Goal: Task Accomplishment & Management: Complete application form

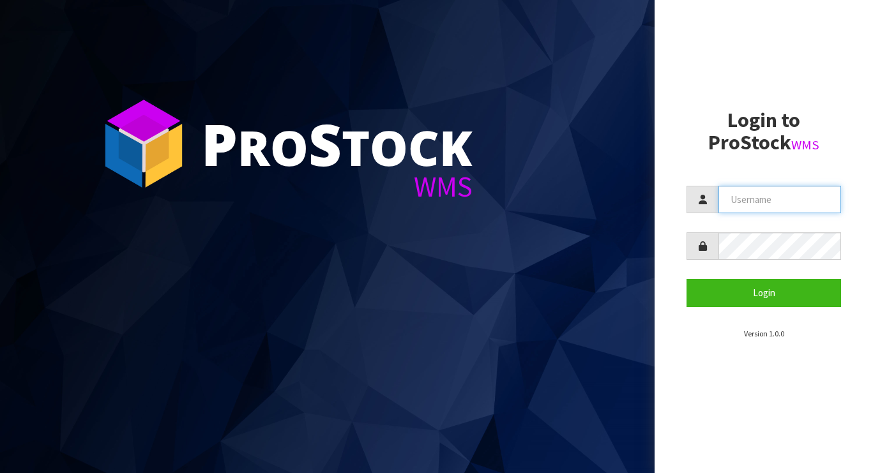
type input "[PERSON_NAME][EMAIL_ADDRESS][DOMAIN_NAME]"
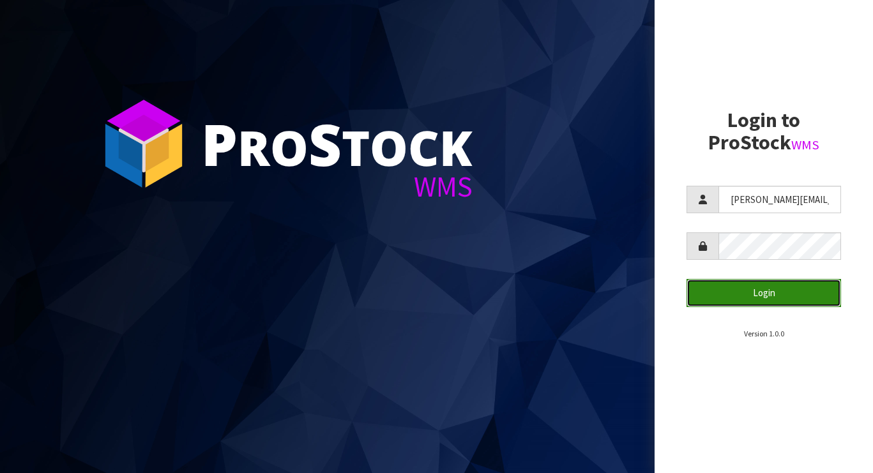
click at [733, 284] on button "Login" at bounding box center [764, 292] width 155 height 27
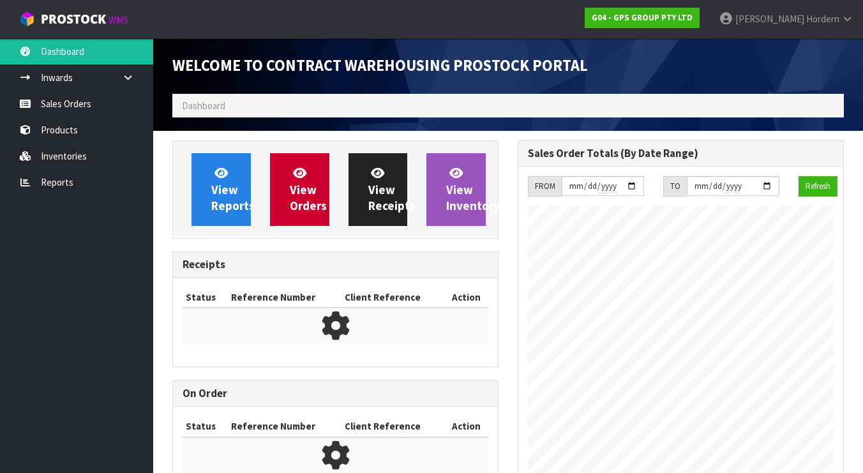
scroll to position [638127, 638304]
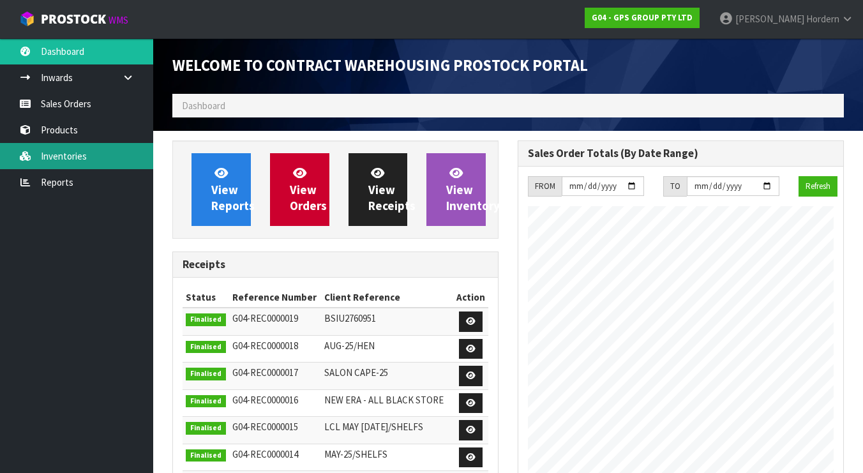
click at [74, 162] on link "Inventories" at bounding box center [76, 156] width 153 height 26
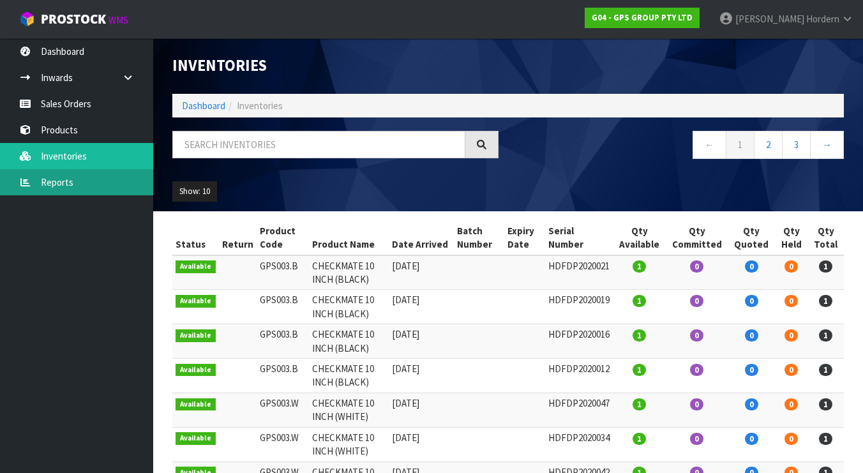
click at [72, 188] on link "Reports" at bounding box center [76, 182] width 153 height 26
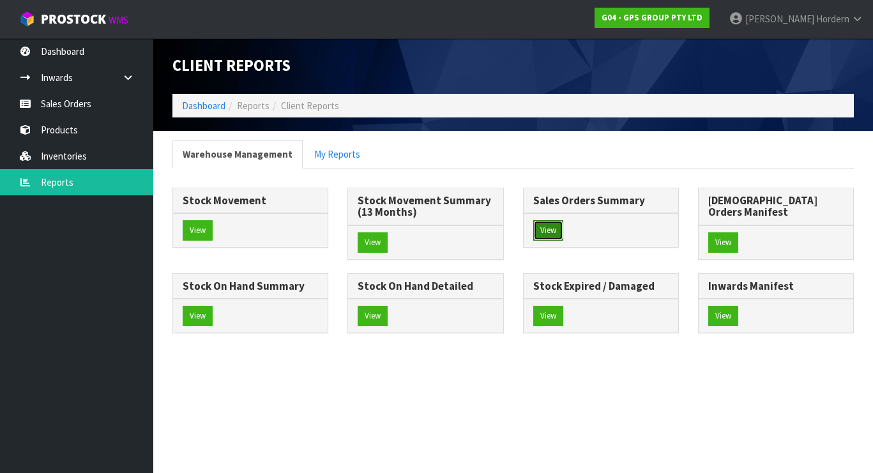
click at [541, 229] on button "View" at bounding box center [548, 230] width 30 height 20
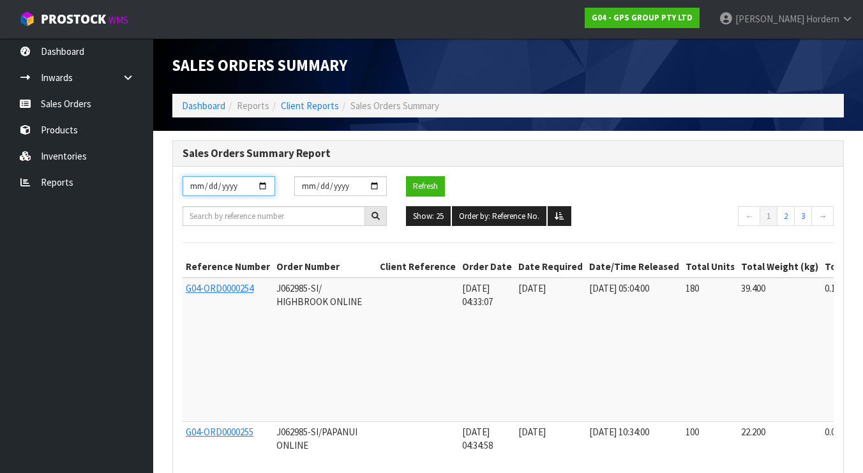
click at [264, 187] on input "[DATE]" at bounding box center [229, 186] width 93 height 20
click at [231, 187] on input "2025-09-01" at bounding box center [229, 186] width 93 height 20
click at [263, 188] on input "2025-09-01" at bounding box center [229, 186] width 93 height 20
type input "2025-09-09"
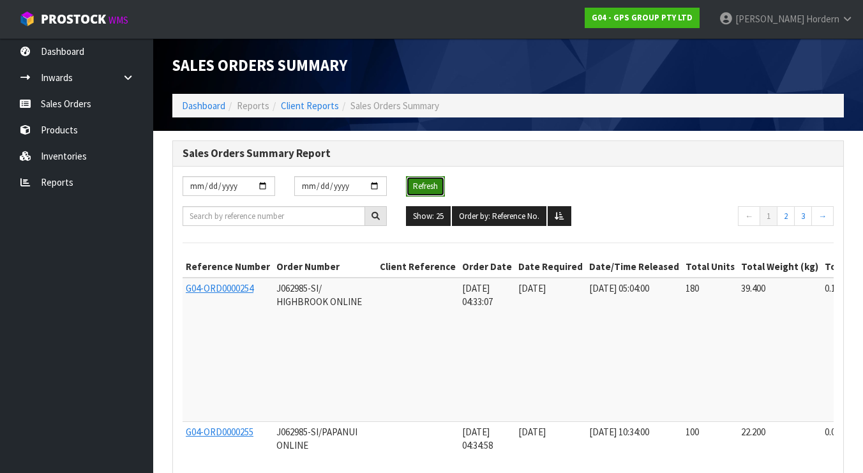
click at [427, 183] on button "Refresh" at bounding box center [425, 186] width 39 height 20
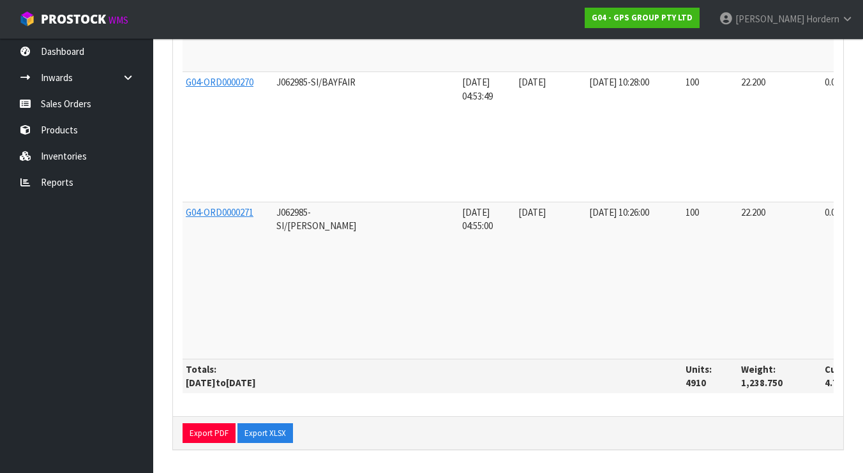
scroll to position [4119, 0]
click at [266, 433] on button "Export XLSX" at bounding box center [266, 433] width 56 height 20
click at [65, 106] on link "Sales Orders" at bounding box center [76, 104] width 153 height 26
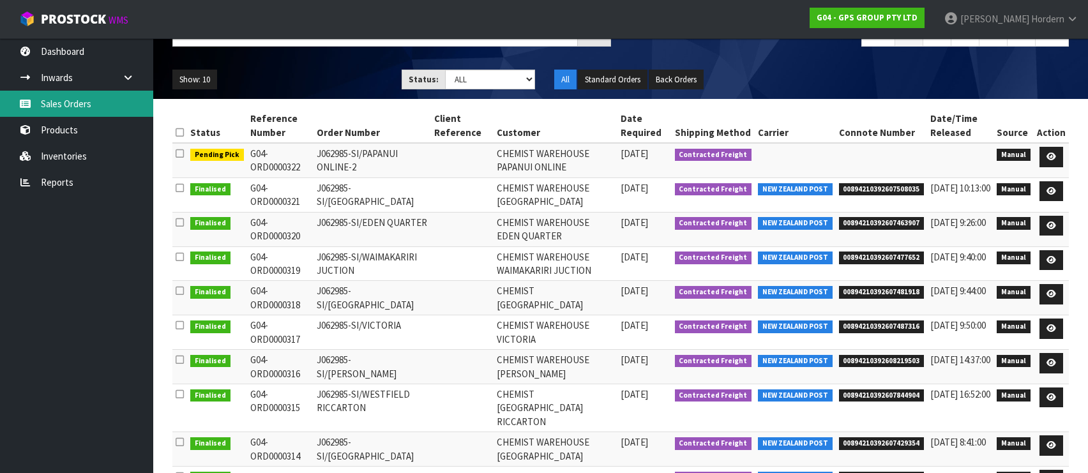
scroll to position [98, 0]
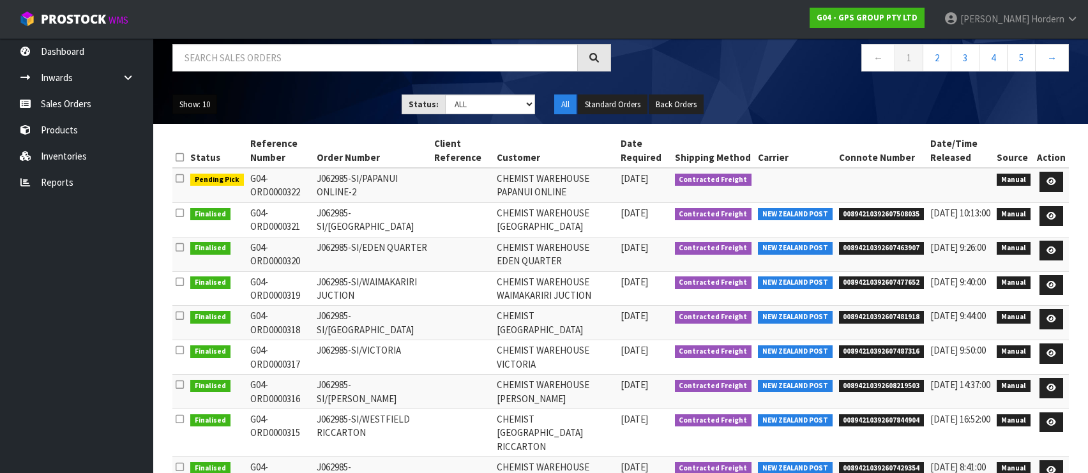
click at [209, 105] on button "Show: 10" at bounding box center [194, 105] width 45 height 20
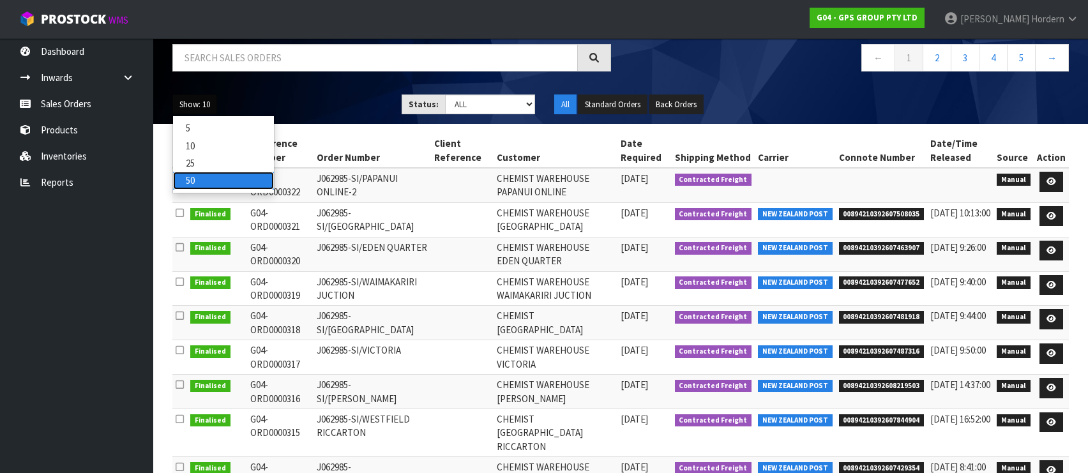
click at [229, 186] on link "50" at bounding box center [223, 180] width 101 height 17
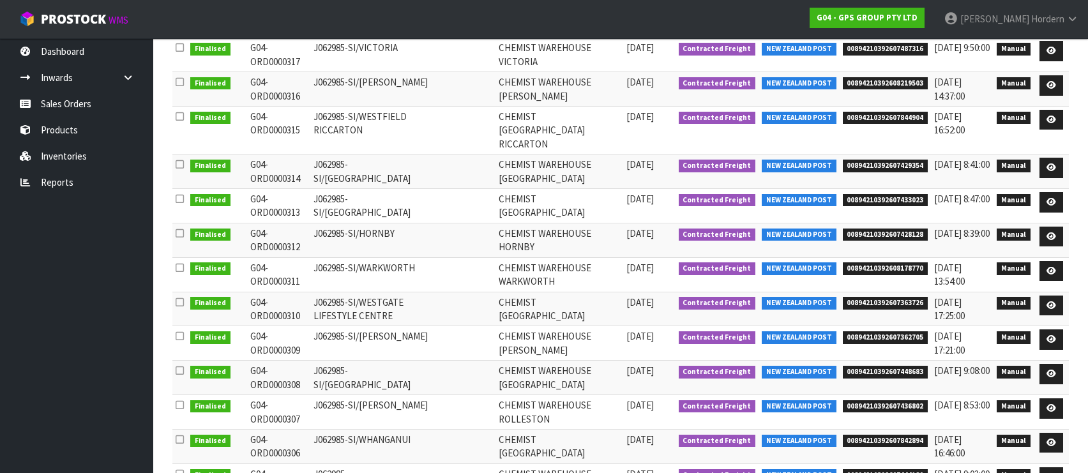
scroll to position [0, 0]
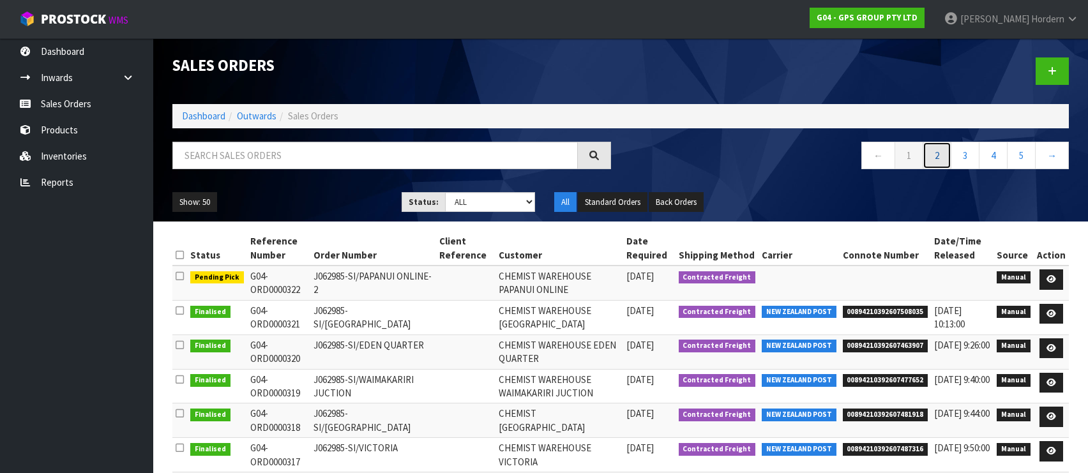
click at [872, 145] on link "2" at bounding box center [937, 155] width 29 height 27
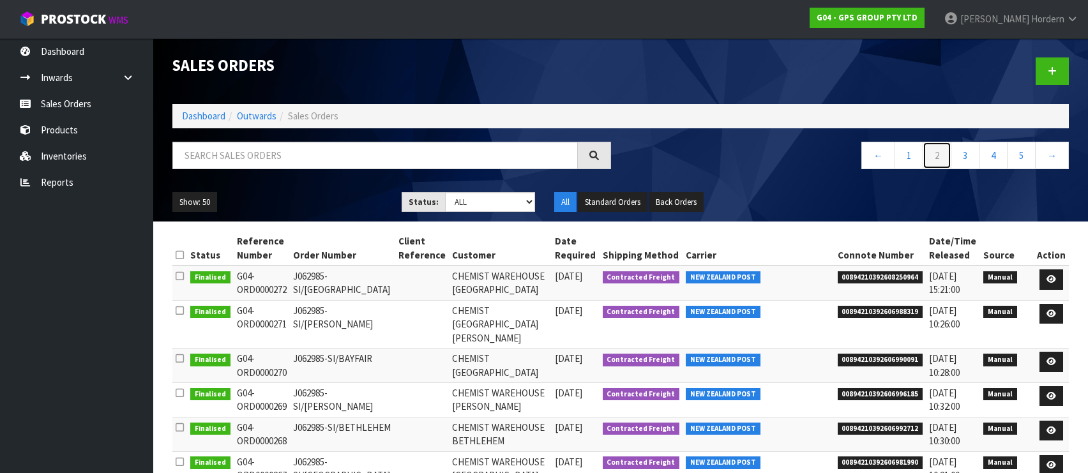
click at [872, 156] on link "2" at bounding box center [937, 155] width 29 height 27
click at [872, 154] on link "3" at bounding box center [965, 155] width 29 height 27
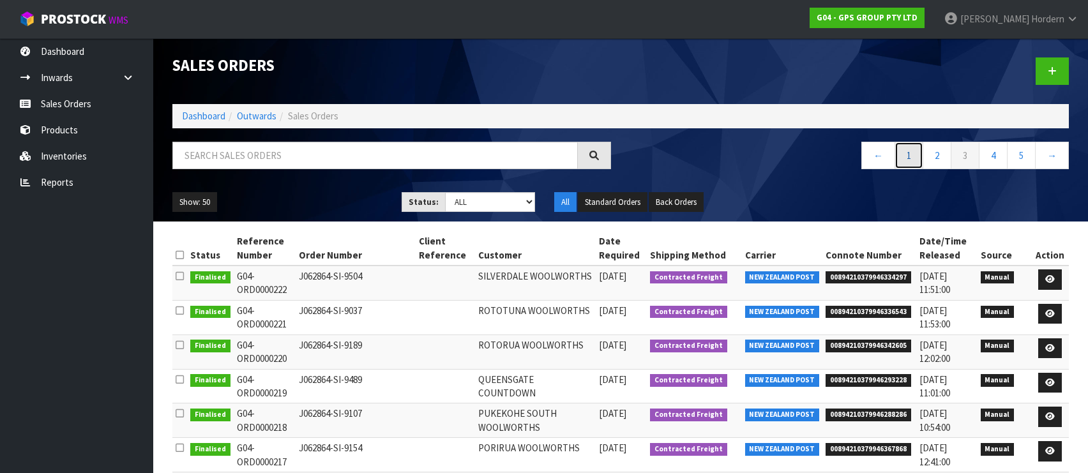
click at [872, 160] on link "1" at bounding box center [909, 155] width 29 height 27
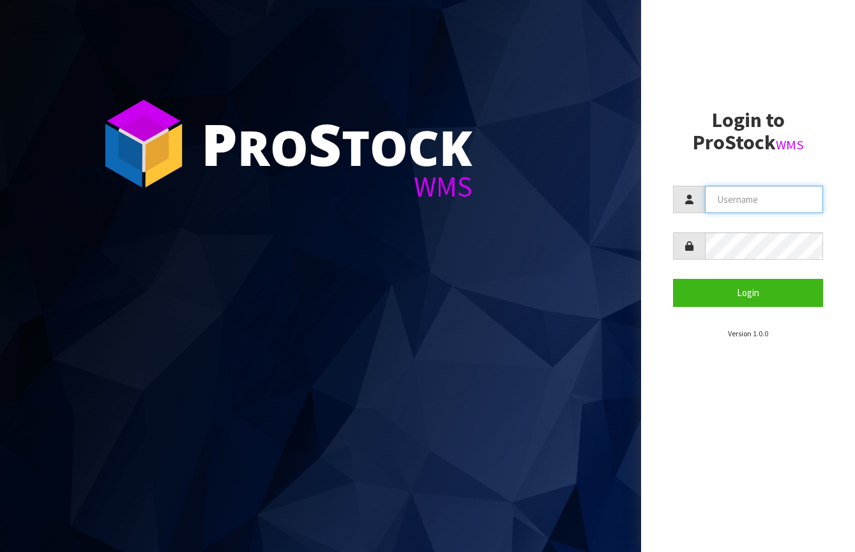
type input "[PERSON_NAME][EMAIL_ADDRESS][DOMAIN_NAME]"
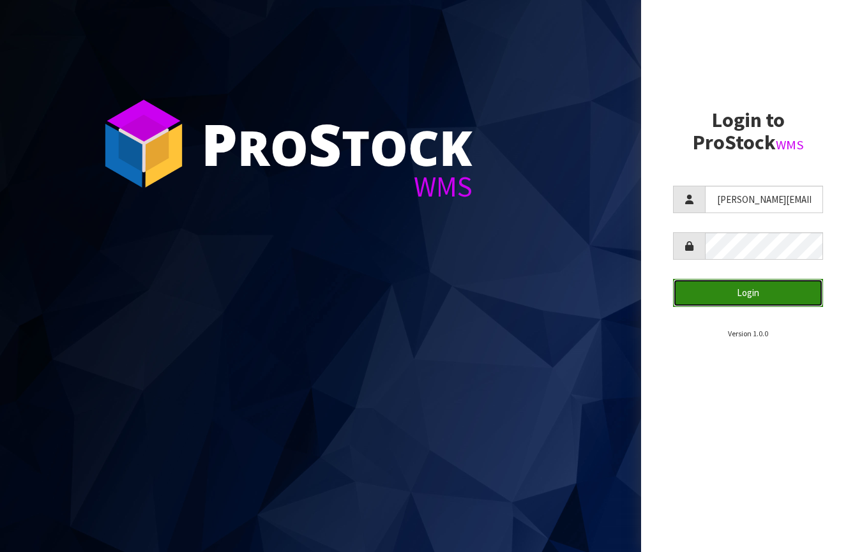
click at [757, 287] on button "Login" at bounding box center [748, 292] width 150 height 27
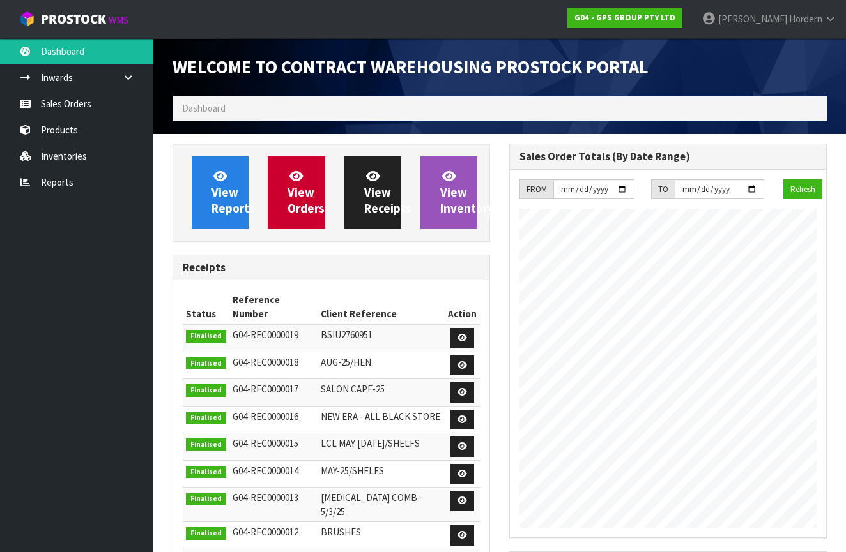
scroll to position [638127, 638312]
click at [72, 107] on link "Sales Orders" at bounding box center [76, 104] width 153 height 26
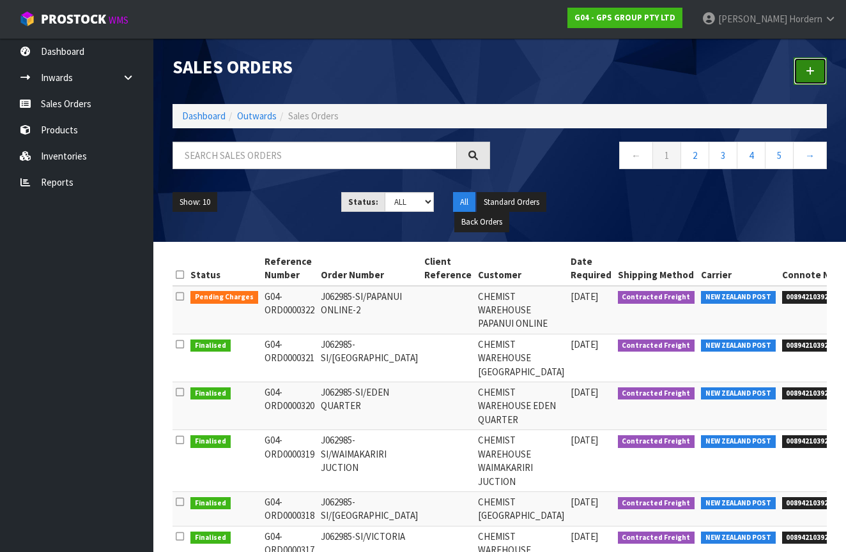
click at [812, 69] on icon at bounding box center [809, 71] width 9 height 10
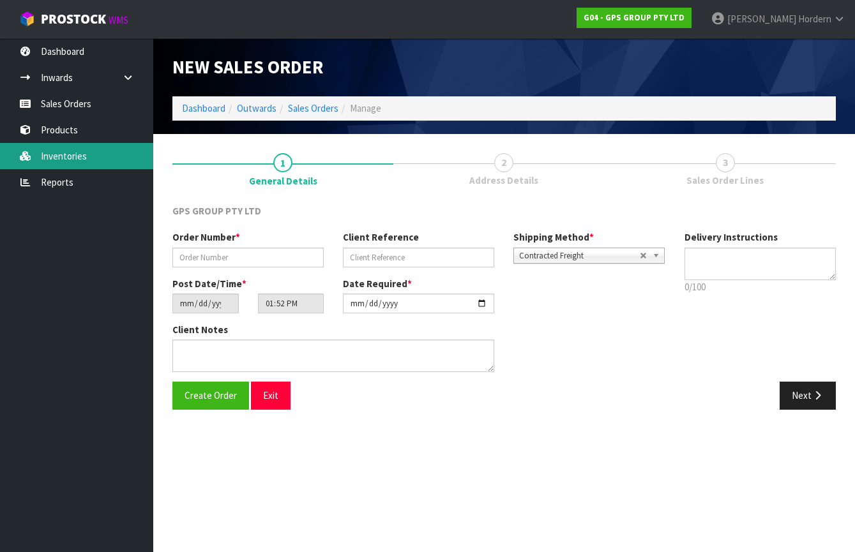
click at [75, 152] on link "Inventories" at bounding box center [76, 156] width 153 height 26
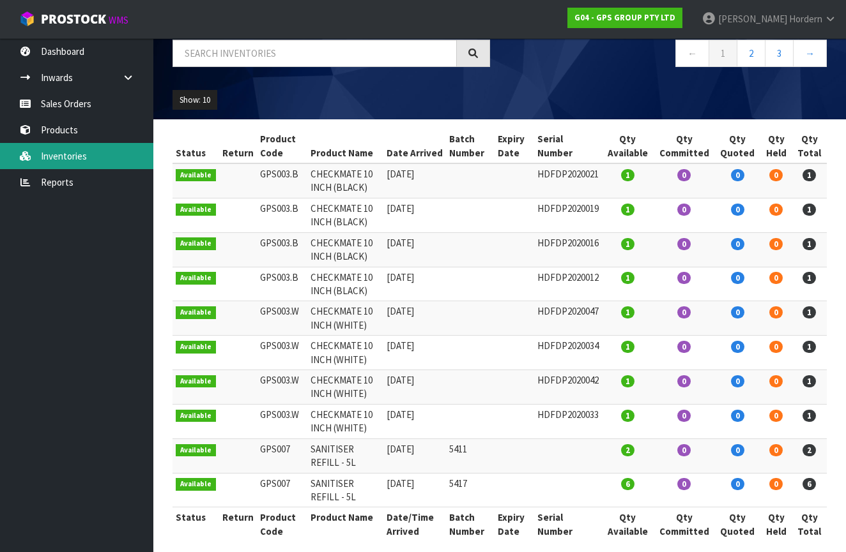
scroll to position [107, 0]
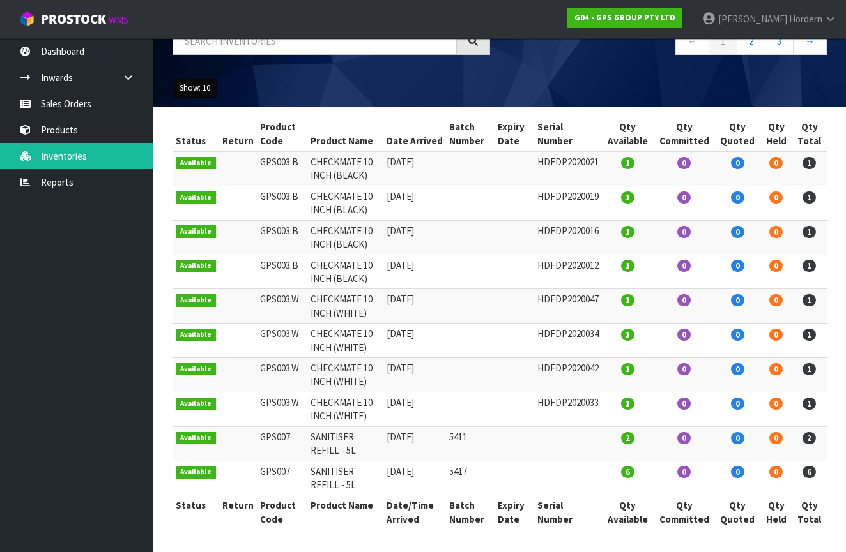
click at [185, 91] on button "Show: 10" at bounding box center [194, 88] width 45 height 20
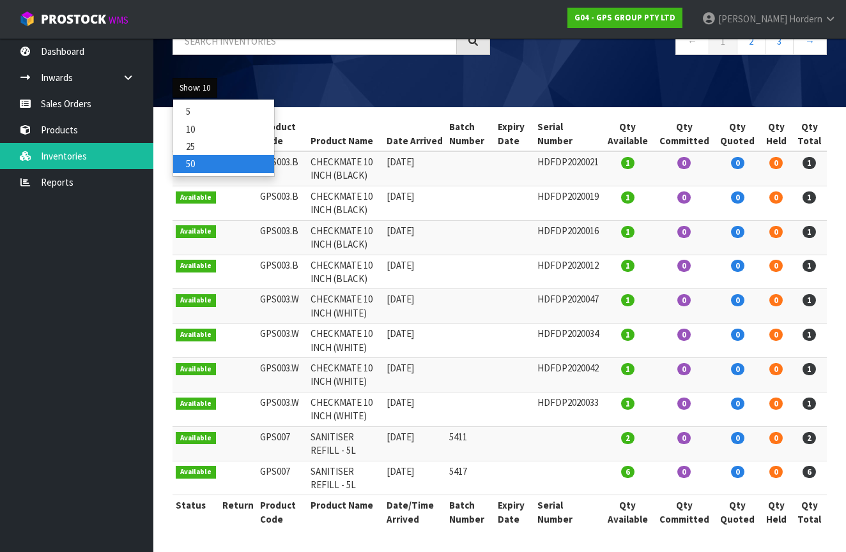
click at [209, 163] on link "50" at bounding box center [223, 163] width 101 height 17
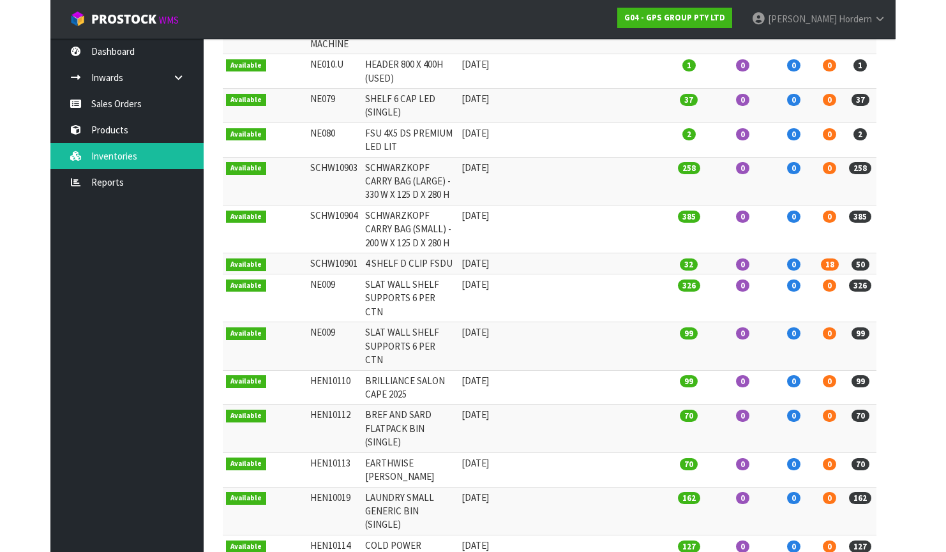
scroll to position [505, 0]
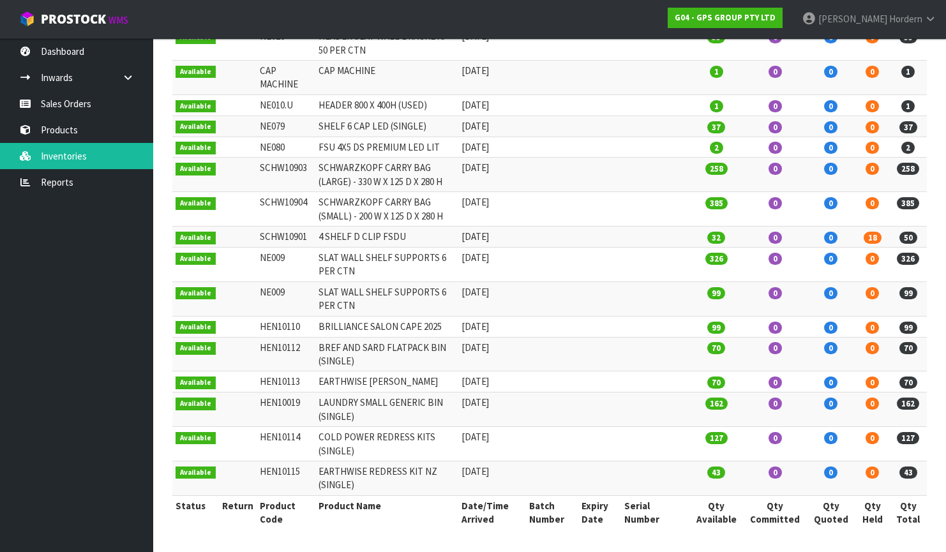
click at [265, 291] on td "NE009" at bounding box center [286, 299] width 59 height 34
click at [280, 325] on td "HEN10110" at bounding box center [286, 326] width 59 height 21
copy td "HEN10110"
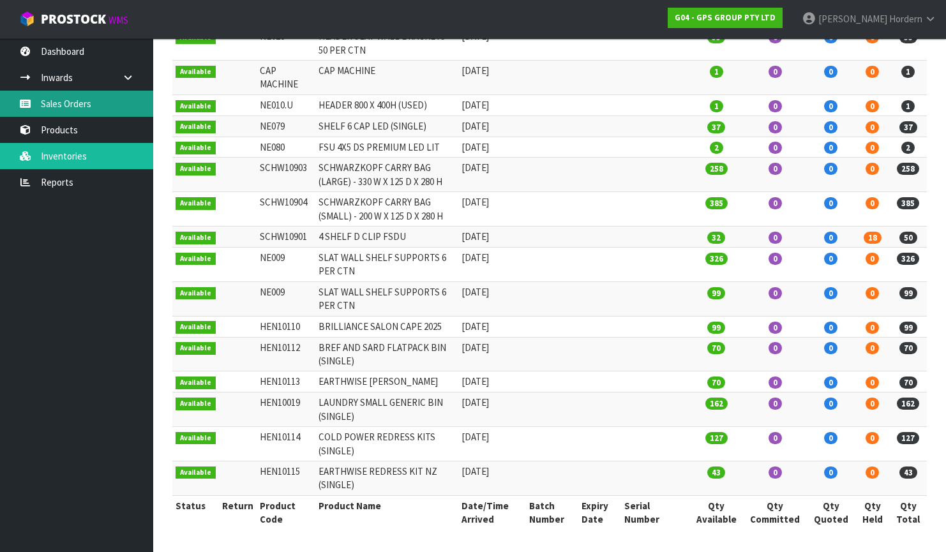
click at [46, 93] on link "Sales Orders" at bounding box center [76, 104] width 153 height 26
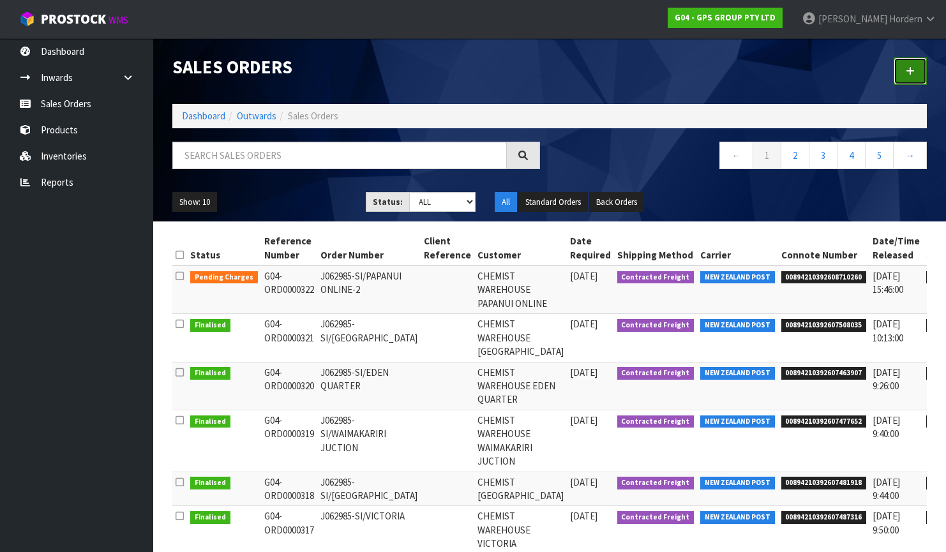
click at [855, 69] on link at bounding box center [910, 70] width 33 height 27
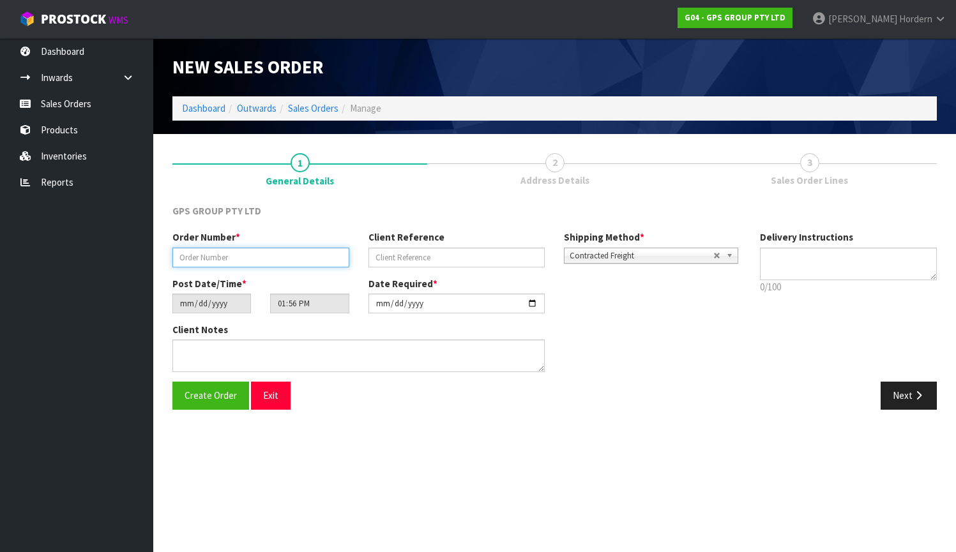
click at [242, 255] on input "text" at bounding box center [260, 258] width 177 height 20
paste input "J063009-SI"
type input "J063009-SI"
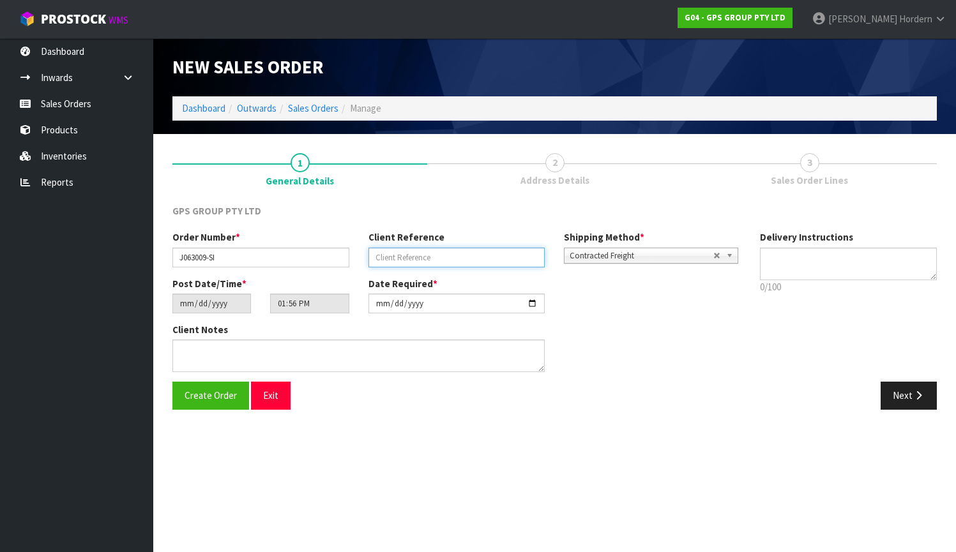
click at [460, 261] on input "text" at bounding box center [457, 258] width 177 height 20
paste input "J063009-SI"
type input "J063009-SI"
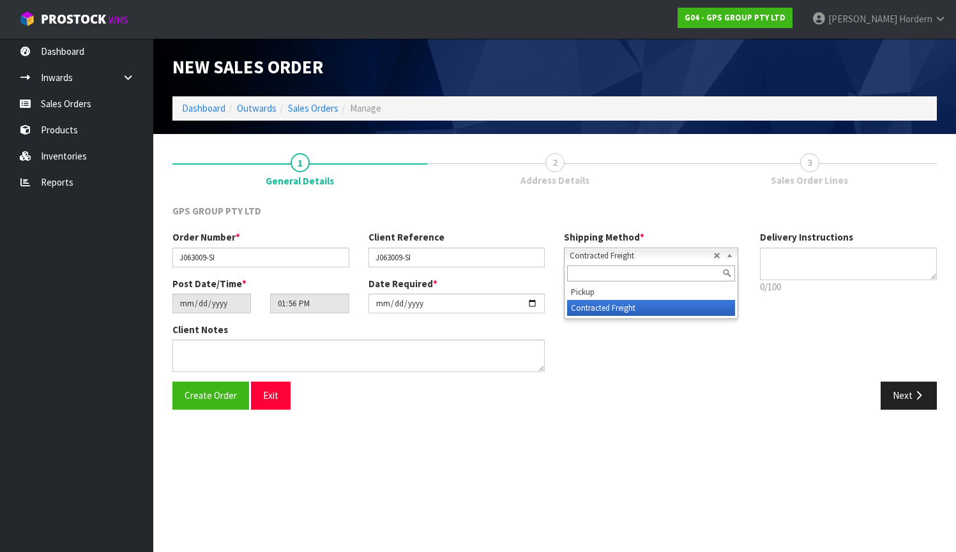
click at [614, 259] on span "Contracted Freight" at bounding box center [642, 255] width 144 height 15
click at [697, 175] on link "3 Sales Order Lines" at bounding box center [809, 169] width 255 height 50
click at [855, 397] on button "Next" at bounding box center [909, 395] width 56 height 27
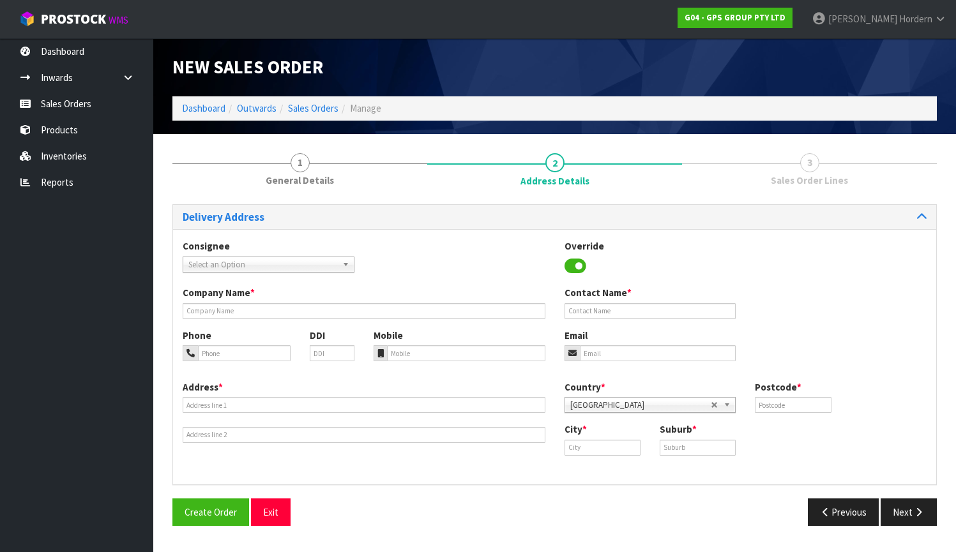
click at [310, 264] on span "Select an Option" at bounding box center [262, 264] width 149 height 15
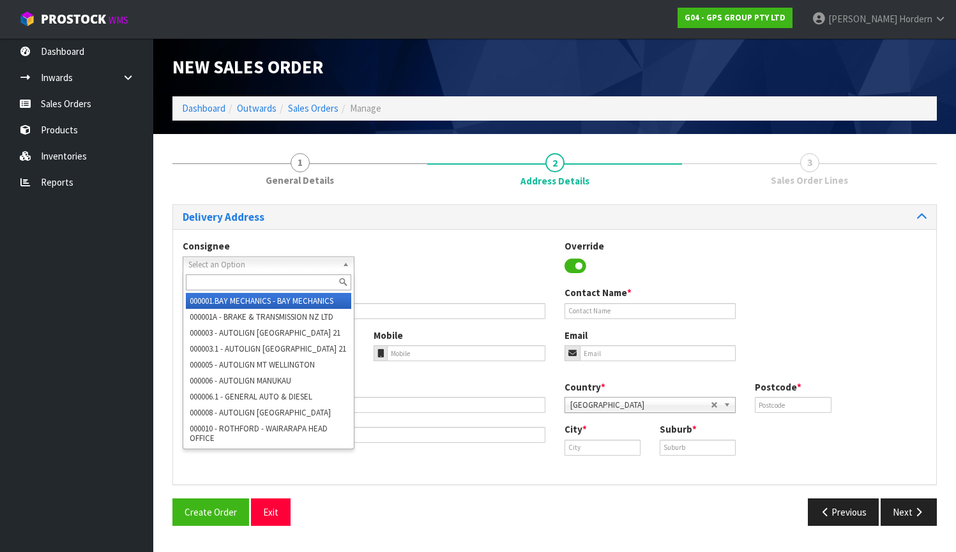
click at [443, 252] on div "Consignee 000001.BAY MECHANICS - BAY MECHANICS 000001A - BRAKE & TRANSMISSION N…" at bounding box center [554, 262] width 763 height 47
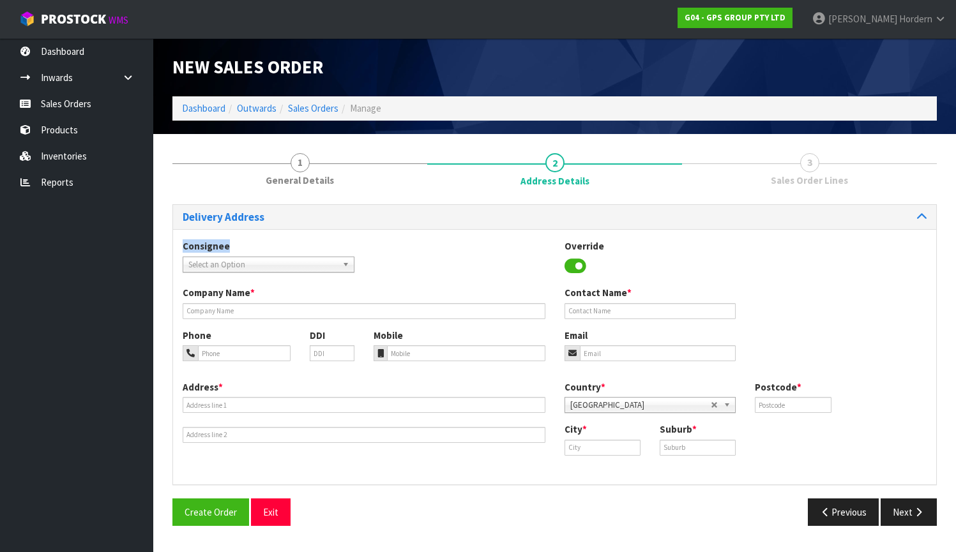
drag, startPoint x: 182, startPoint y: 244, endPoint x: 255, endPoint y: 253, distance: 73.4
click at [255, 253] on div "Consignee 000001.BAY MECHANICS - BAY MECHANICS 000001A - BRAKE & TRANSMISSION N…" at bounding box center [268, 255] width 191 height 33
copy label "Consignee"
click at [220, 266] on span "Select an Option" at bounding box center [262, 264] width 149 height 15
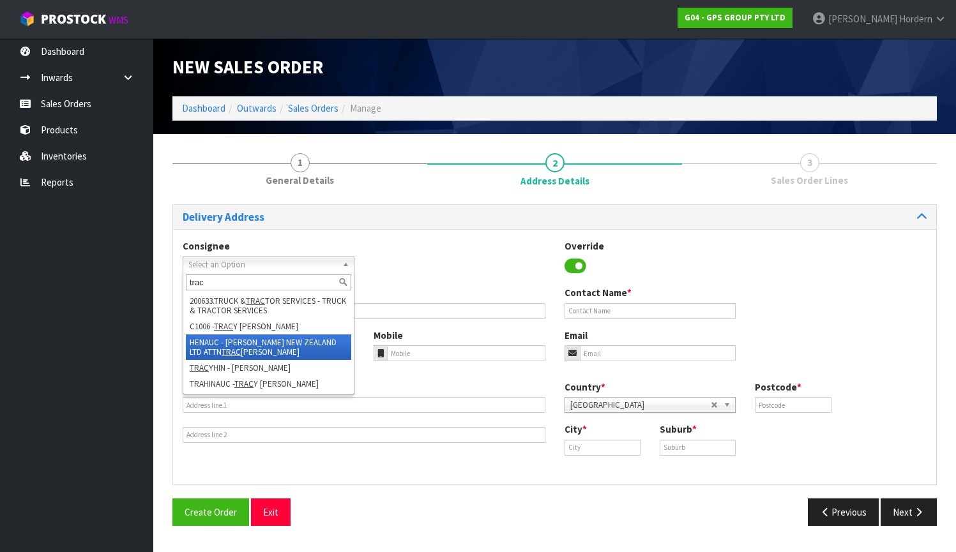
type input "trac"
click at [250, 346] on li "HENAUC - [PERSON_NAME] NEW ZEALAND LTD ATTN TRAC [PERSON_NAME]" at bounding box center [268, 348] width 165 height 26
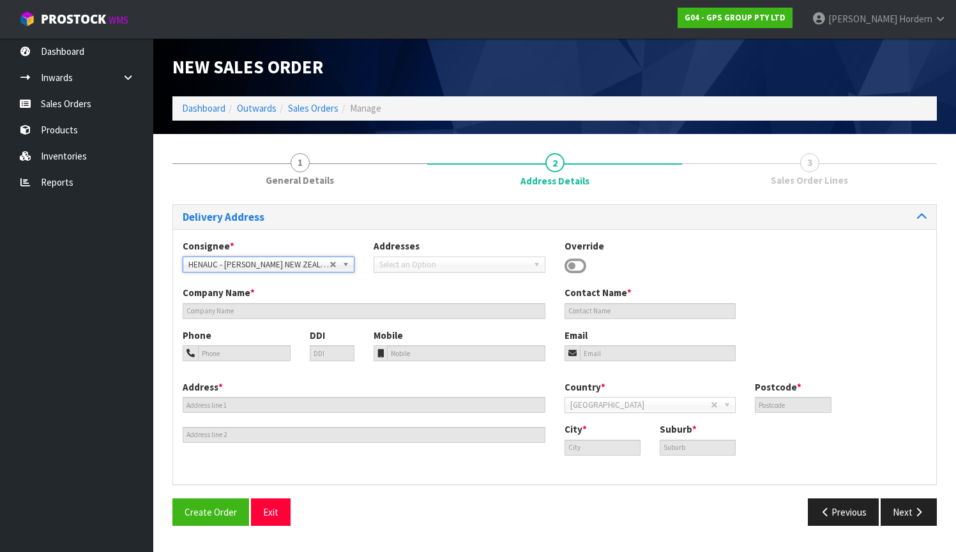
type input "[PERSON_NAME] NEW ZEALAND LTD ATTN [PERSON_NAME]"
type input "ATTENTION: RETAIL MANAGER?"
type input "[STREET_ADDRESS],"
type input "2013"
type input "[GEOGRAPHIC_DATA]"
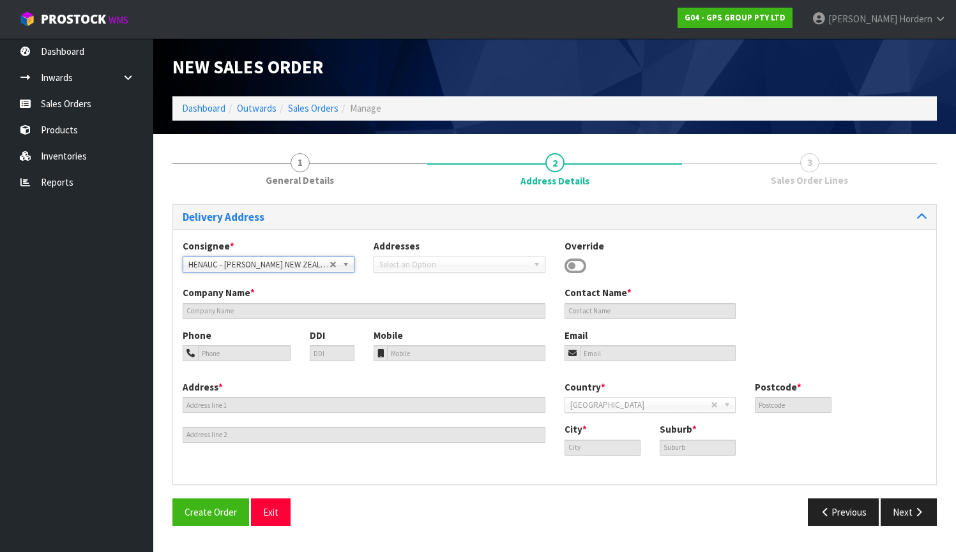
type input "EAST TAMAKI,"
click at [412, 270] on span "[STREET_ADDRESS] 2013" at bounding box center [449, 264] width 141 height 15
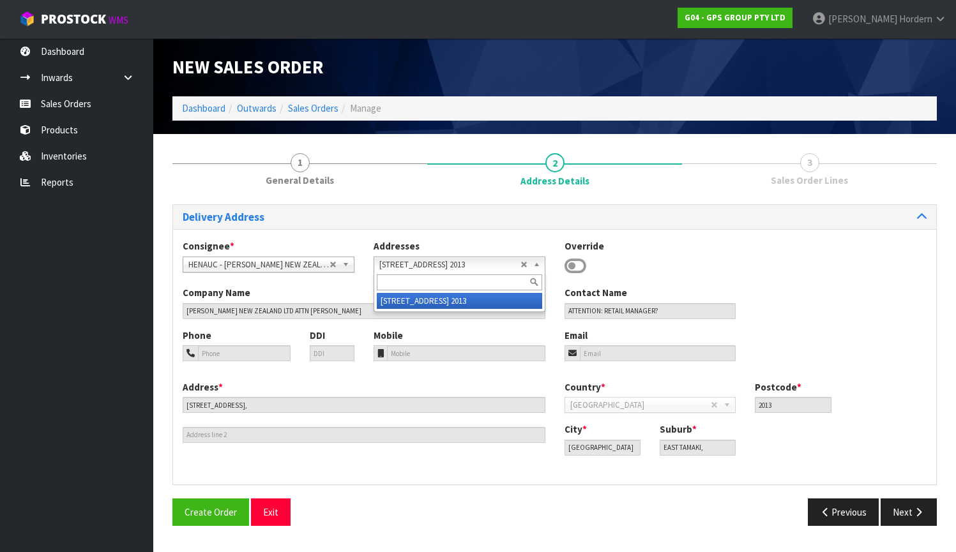
click at [303, 265] on span "HENAUC - [PERSON_NAME] NEW ZEALAND LTD ATTN [PERSON_NAME]" at bounding box center [258, 264] width 141 height 15
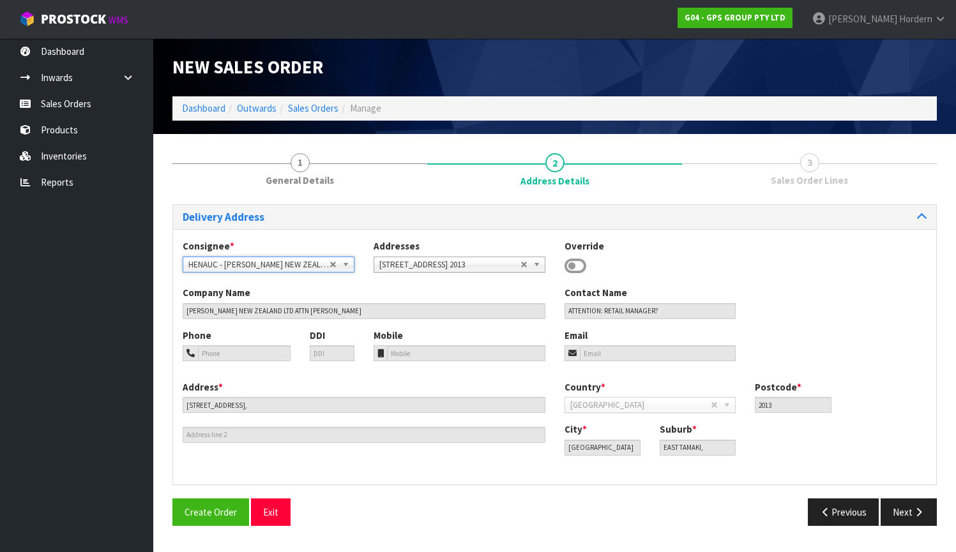
type input "[PERSON_NAME]"
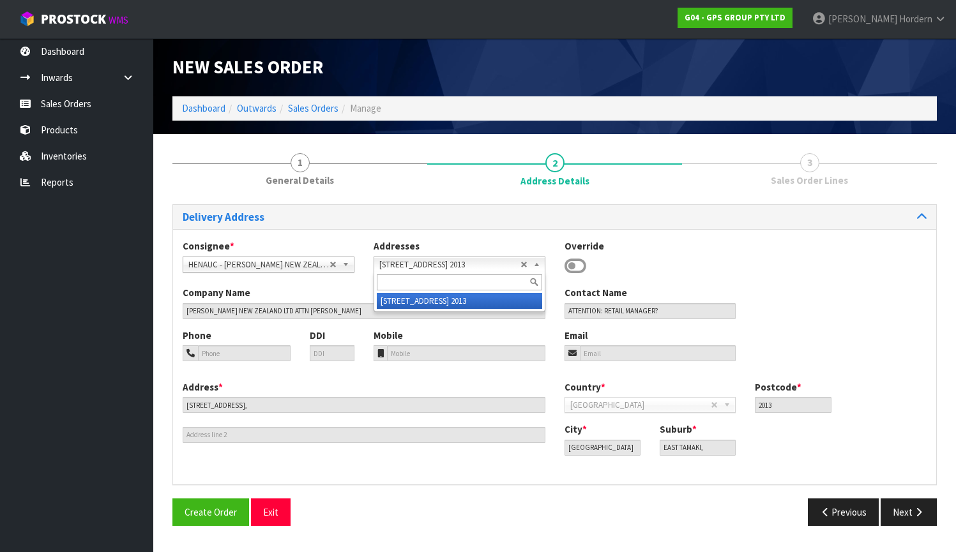
click at [465, 268] on span "[STREET_ADDRESS] 2013" at bounding box center [449, 264] width 141 height 15
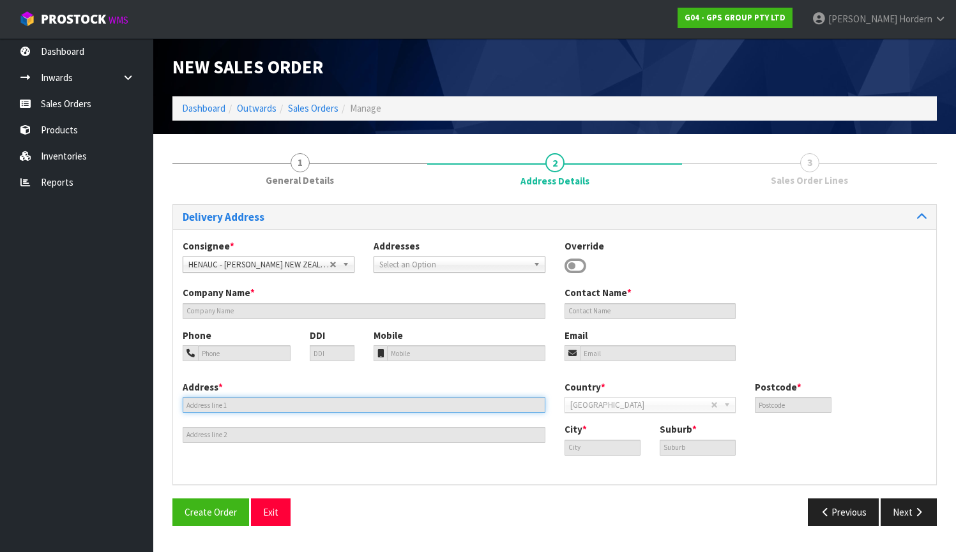
click at [232, 403] on input "text" at bounding box center [364, 405] width 363 height 16
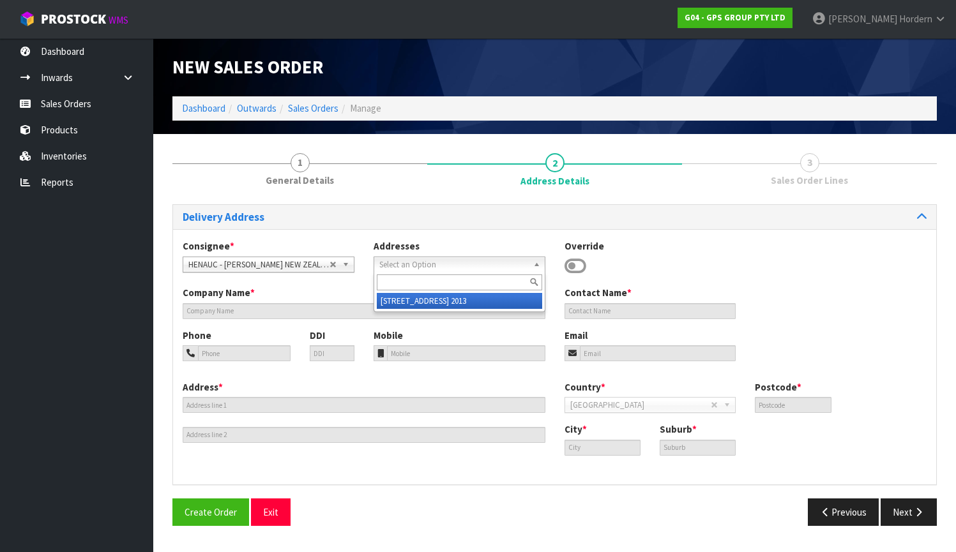
click at [485, 257] on span "Select an Option" at bounding box center [449, 264] width 141 height 15
click at [425, 232] on div "Consignee * 000001.BAY MECHANICS - BAY MECHANICS 000001A - BRAKE & TRANSMISSION…" at bounding box center [554, 356] width 763 height 255
click at [297, 311] on input "text" at bounding box center [364, 311] width 363 height 16
click at [183, 319] on div at bounding box center [183, 319] width 0 height 0
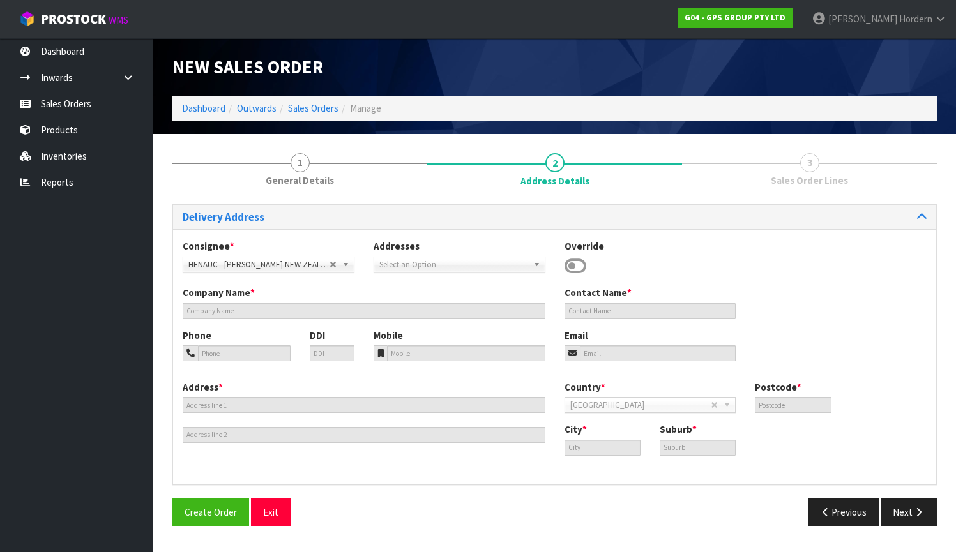
click at [719, 252] on div "Override" at bounding box center [650, 257] width 191 height 37
click at [243, 356] on input "tel" at bounding box center [244, 354] width 93 height 16
click at [249, 310] on input "text" at bounding box center [364, 311] width 363 height 16
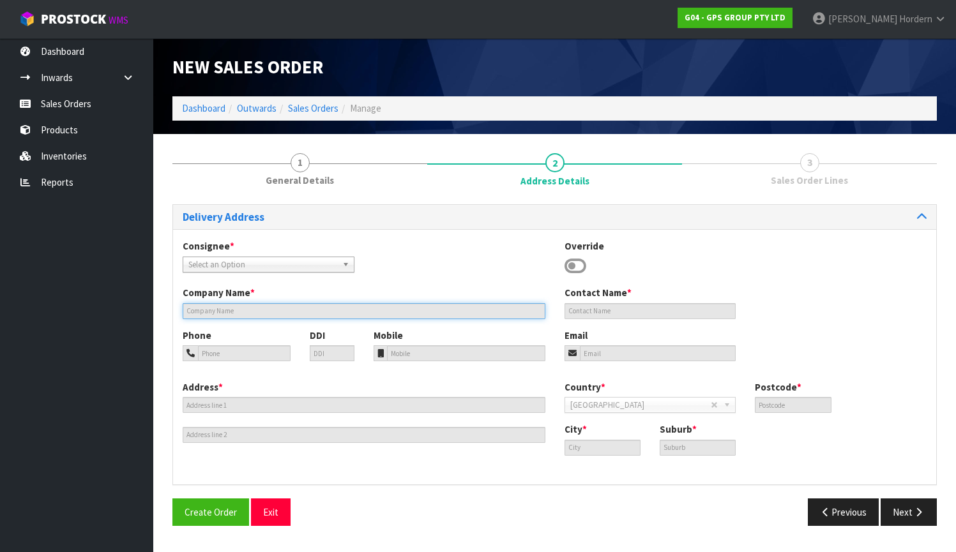
click at [235, 315] on input "text" at bounding box center [364, 311] width 363 height 16
click at [241, 311] on input "text" at bounding box center [364, 311] width 363 height 16
click at [580, 264] on icon at bounding box center [576, 266] width 22 height 19
click at [579, 264] on icon at bounding box center [576, 266] width 22 height 19
click at [578, 266] on icon at bounding box center [576, 266] width 22 height 19
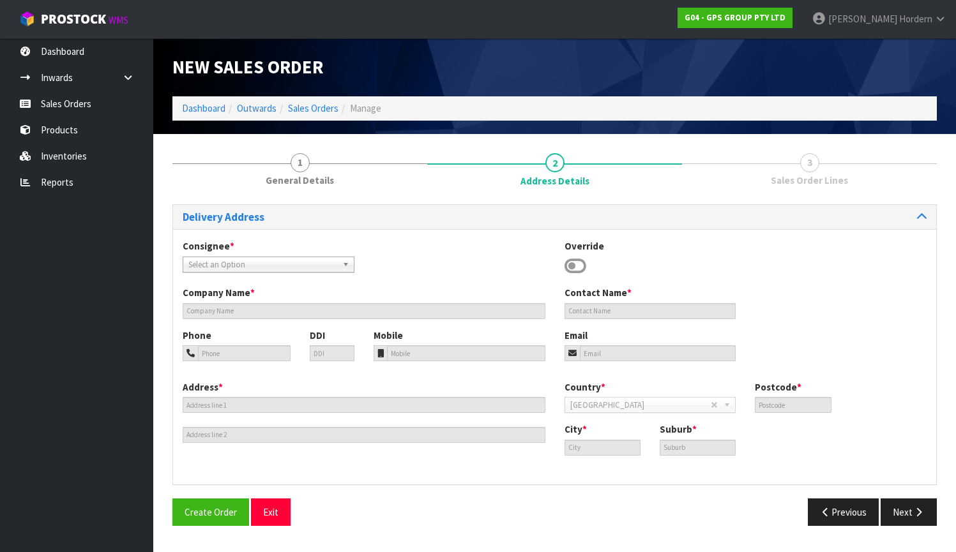
click at [275, 270] on span "Select an Option" at bounding box center [258, 264] width 141 height 15
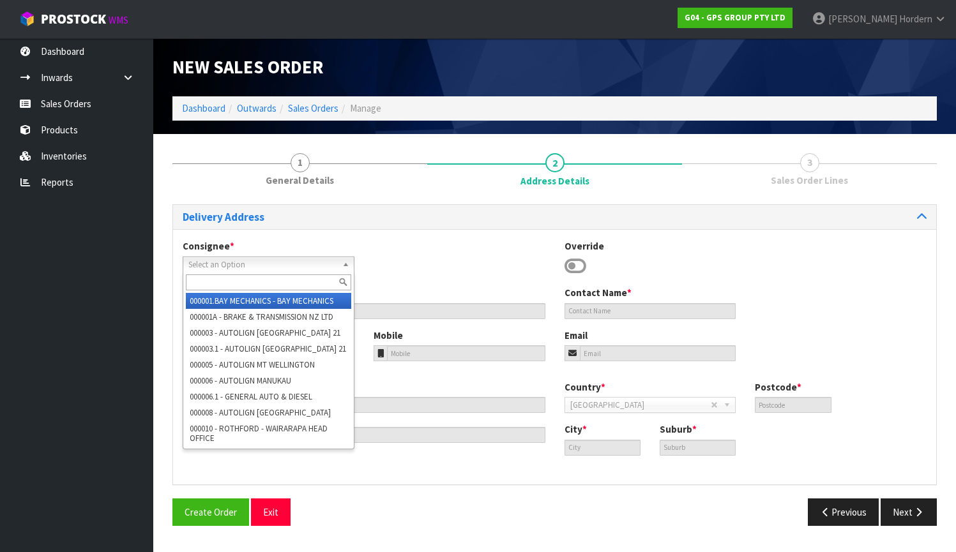
click at [579, 261] on icon at bounding box center [576, 266] width 22 height 19
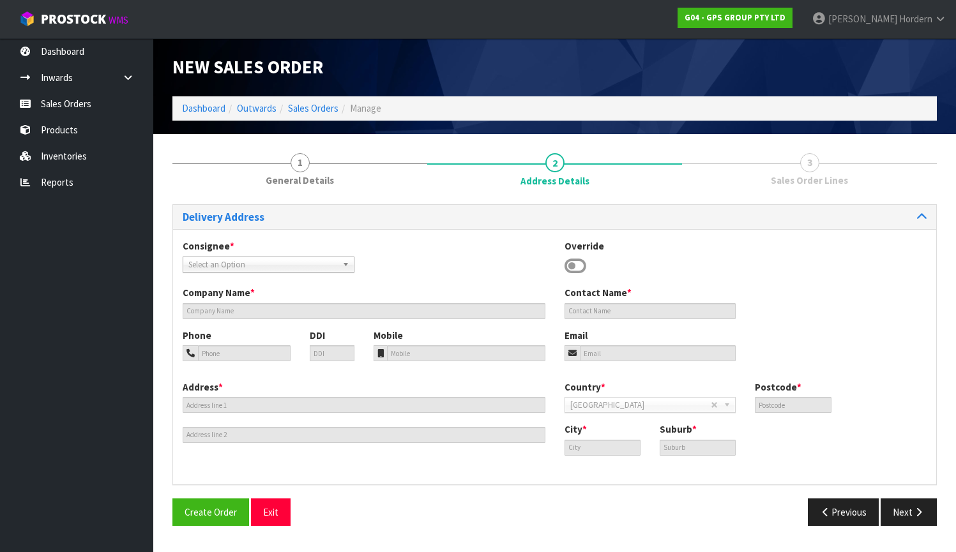
click at [580, 264] on icon at bounding box center [576, 266] width 22 height 19
click at [591, 308] on input "text" at bounding box center [651, 311] width 172 height 16
click at [854, 508] on button "Previous" at bounding box center [844, 512] width 72 height 27
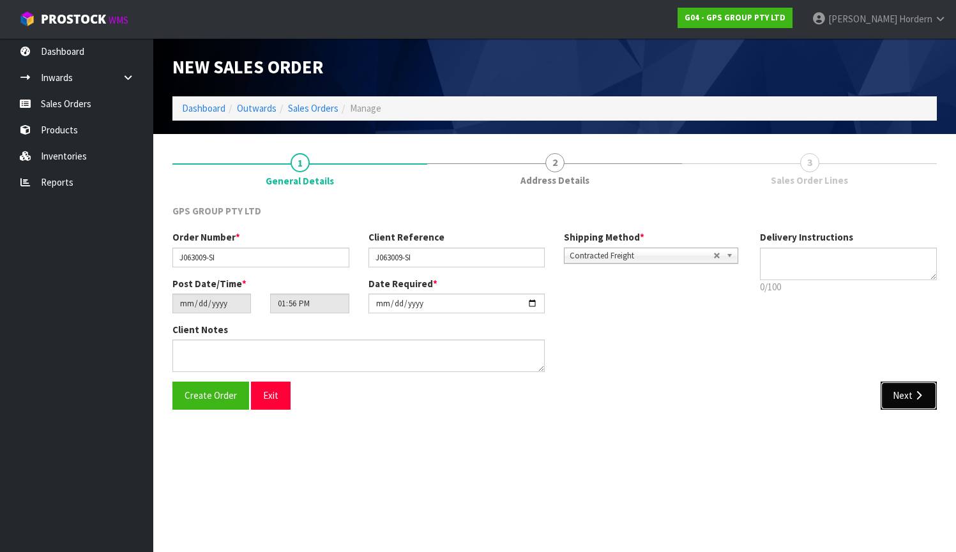
click at [855, 399] on icon "button" at bounding box center [919, 396] width 12 height 10
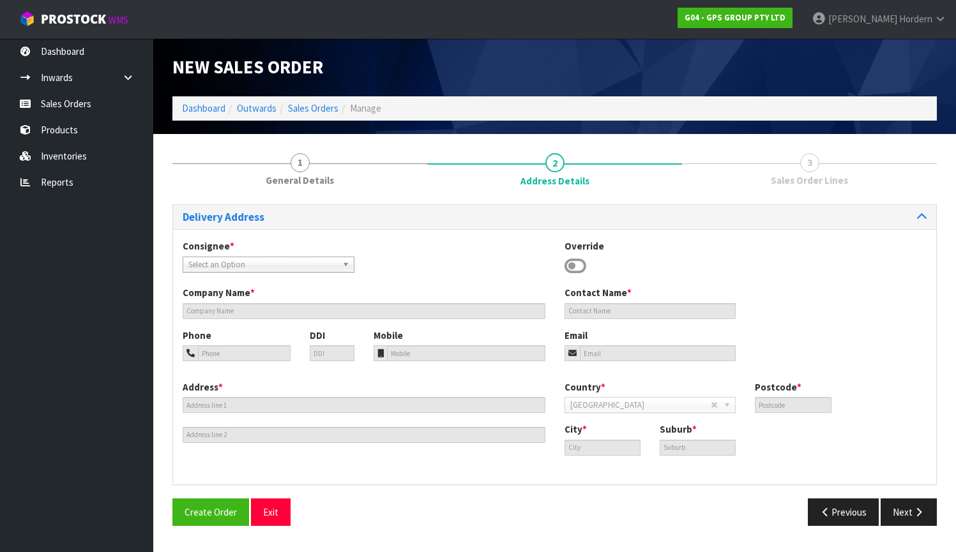
click at [579, 263] on icon at bounding box center [576, 266] width 22 height 19
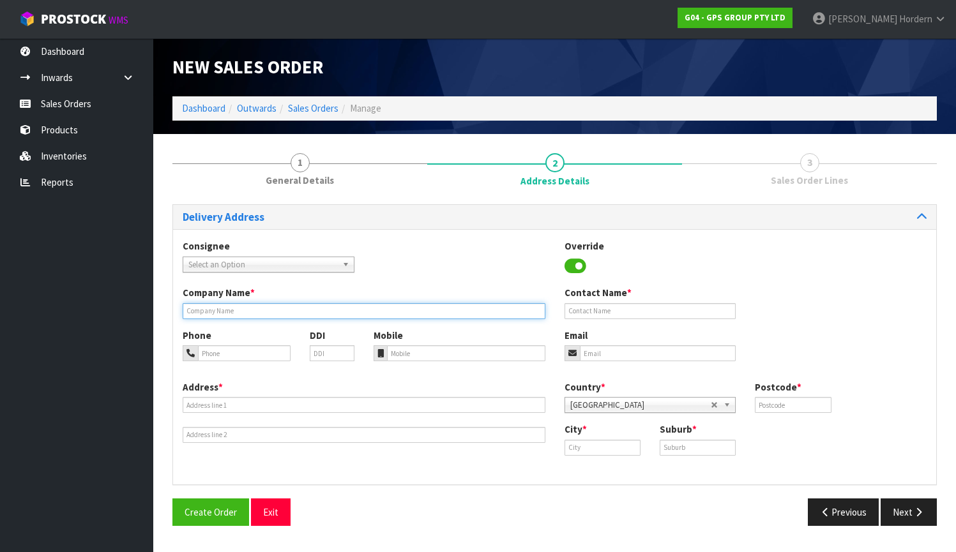
click at [267, 311] on input "text" at bounding box center [364, 311] width 363 height 16
type input "[PERSON_NAME] NZ"
paste input ": [PERSON_NAME]"
drag, startPoint x: 571, startPoint y: 311, endPoint x: 542, endPoint y: 308, distance: 28.9
click at [542, 308] on div "Company Name [PERSON_NAME] NZ Contact Name : [PERSON_NAME]" at bounding box center [554, 307] width 763 height 42
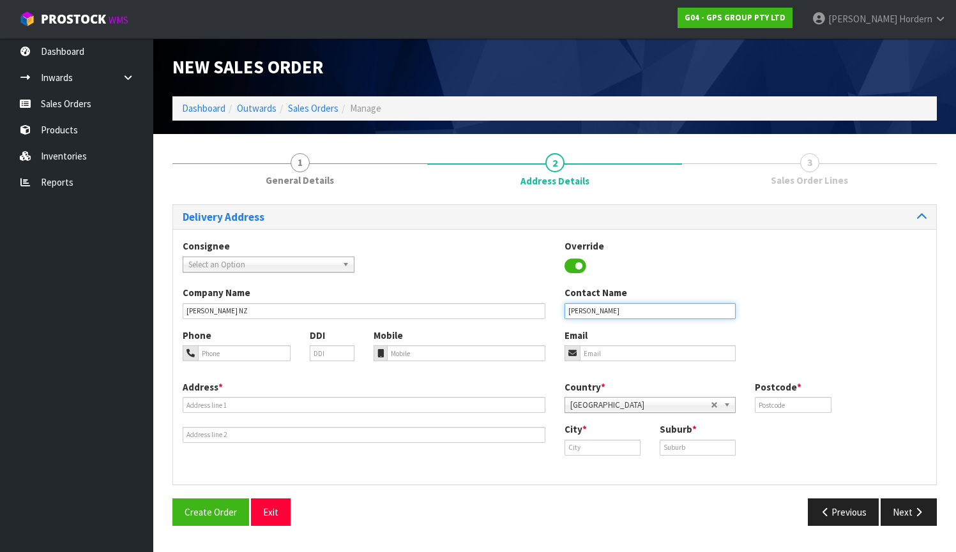
type input "[PERSON_NAME]"
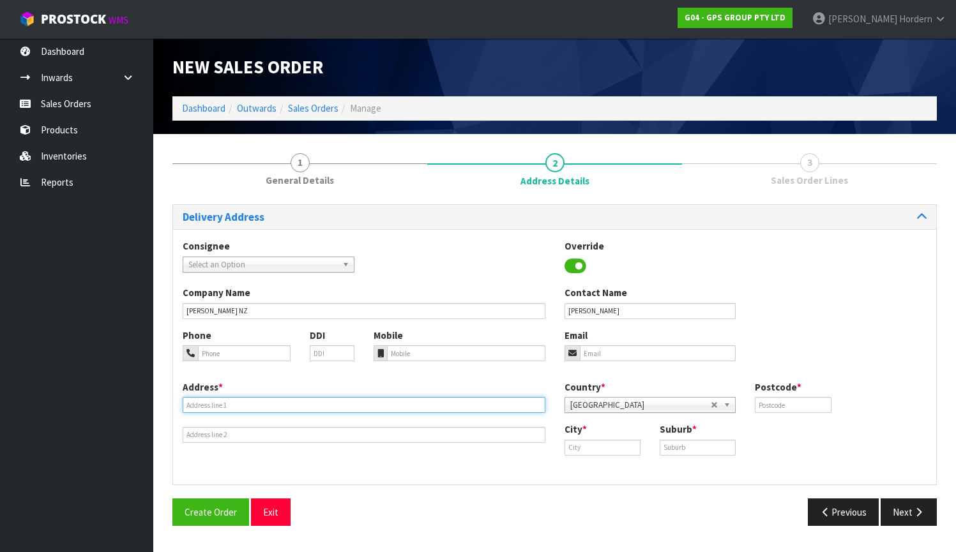
click at [209, 401] on input "text" at bounding box center [364, 405] width 363 height 16
paste input "[STREET_ADDRESS]"
type input "[STREET_ADDRESS]"
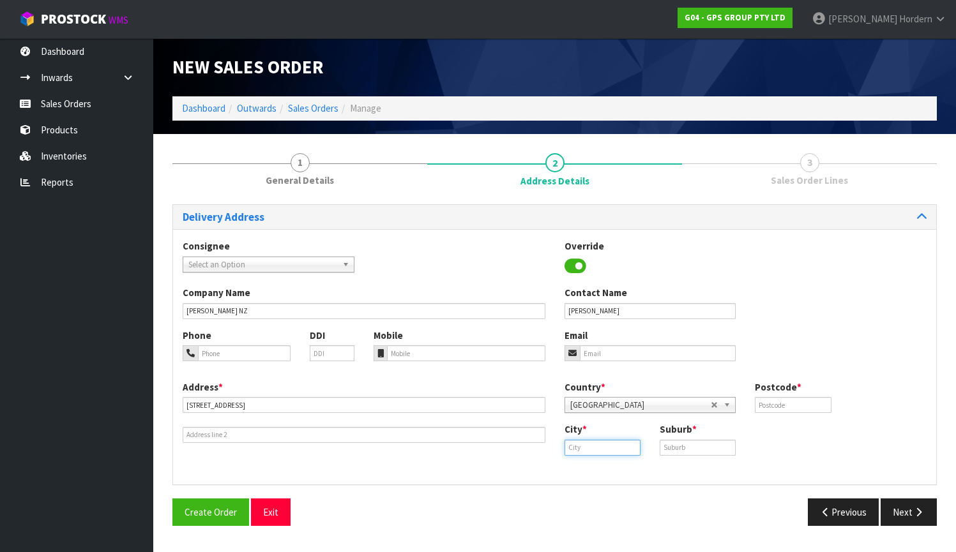
click at [598, 445] on input "text" at bounding box center [603, 448] width 76 height 16
click at [680, 447] on input "text" at bounding box center [698, 448] width 76 height 16
paste input "EAST TĀMAKI"
type input "EAST TĀMAKI"
click at [807, 452] on div "City * Suburb * EAST TĀMAKI" at bounding box center [746, 444] width 382 height 42
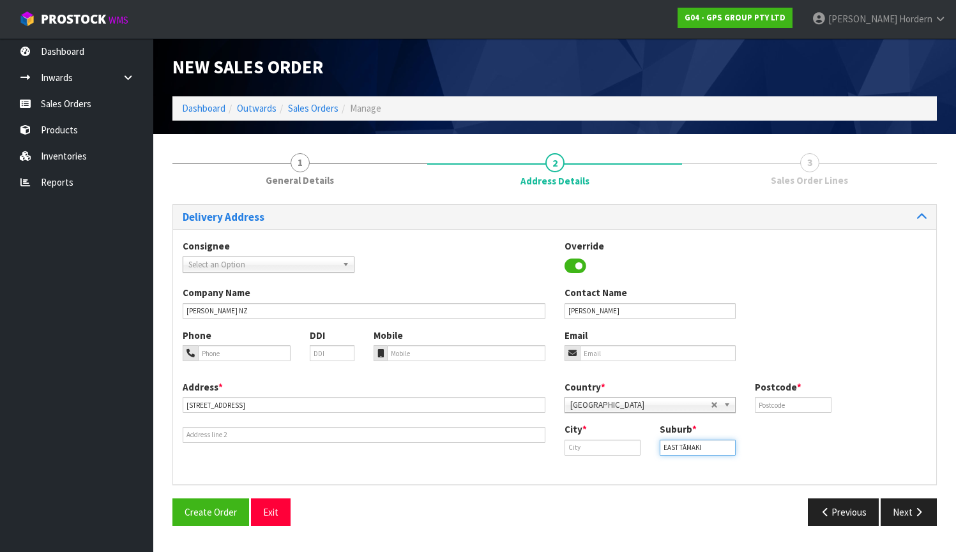
click at [680, 446] on input "EAST TĀMAKI" at bounding box center [698, 448] width 76 height 16
click at [582, 445] on input "text" at bounding box center [603, 448] width 76 height 16
paste input "[GEOGRAPHIC_DATA]"
click at [603, 469] on strong "[GEOGRAPHIC_DATA]" at bounding box center [624, 470] width 93 height 12
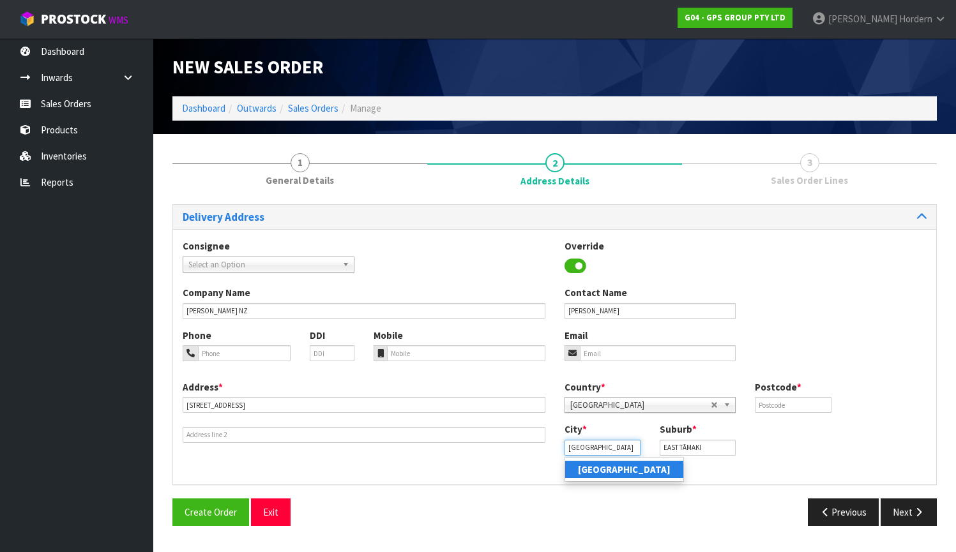
type input "[GEOGRAPHIC_DATA]"
click at [769, 406] on input "text" at bounding box center [793, 405] width 76 height 16
paste input "2013"
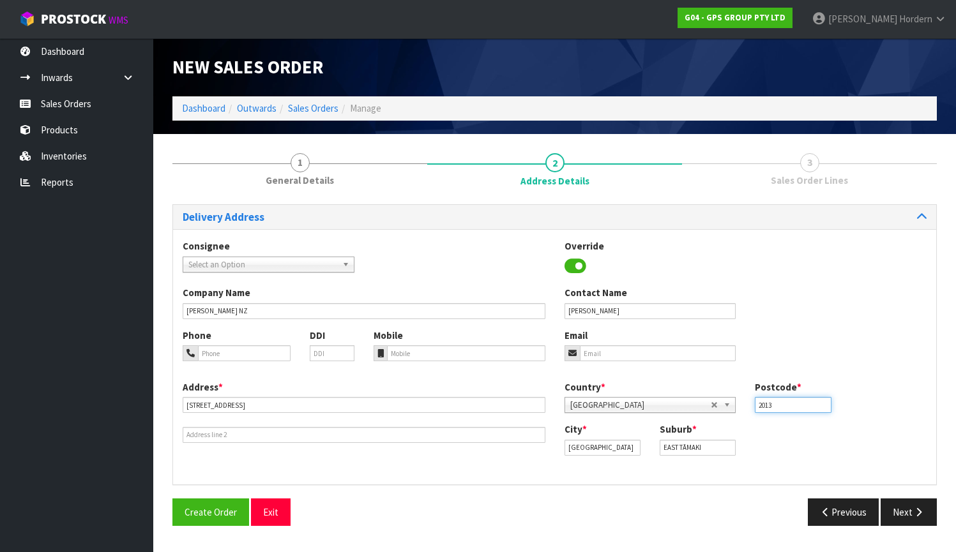
type input "2013"
click at [855, 400] on div "Country * [GEOGRAPHIC_DATA] [GEOGRAPHIC_DATA] [GEOGRAPHIC_DATA] [GEOGRAPHIC_DAT…" at bounding box center [746, 402] width 382 height 42
click at [855, 509] on button "Next" at bounding box center [909, 512] width 56 height 27
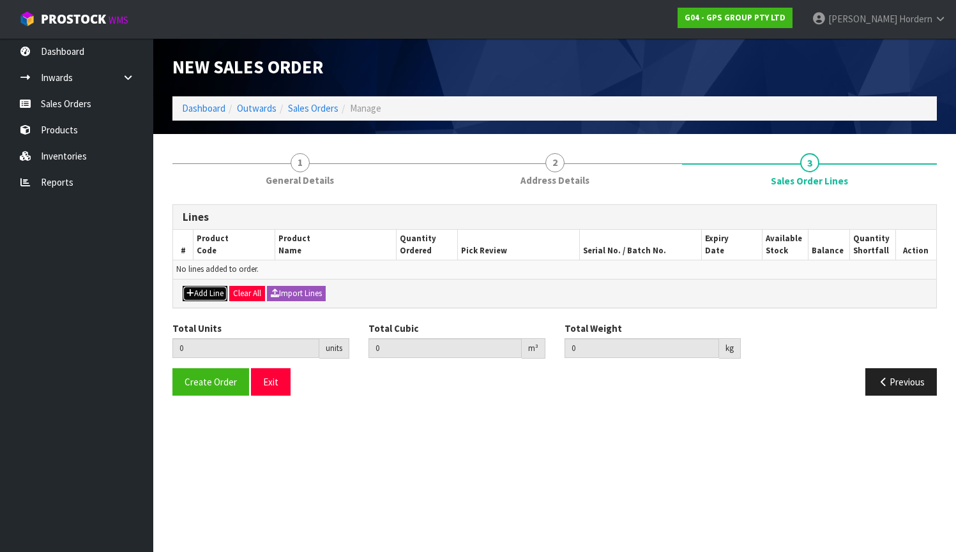
click at [215, 296] on button "Add Line" at bounding box center [205, 293] width 45 height 15
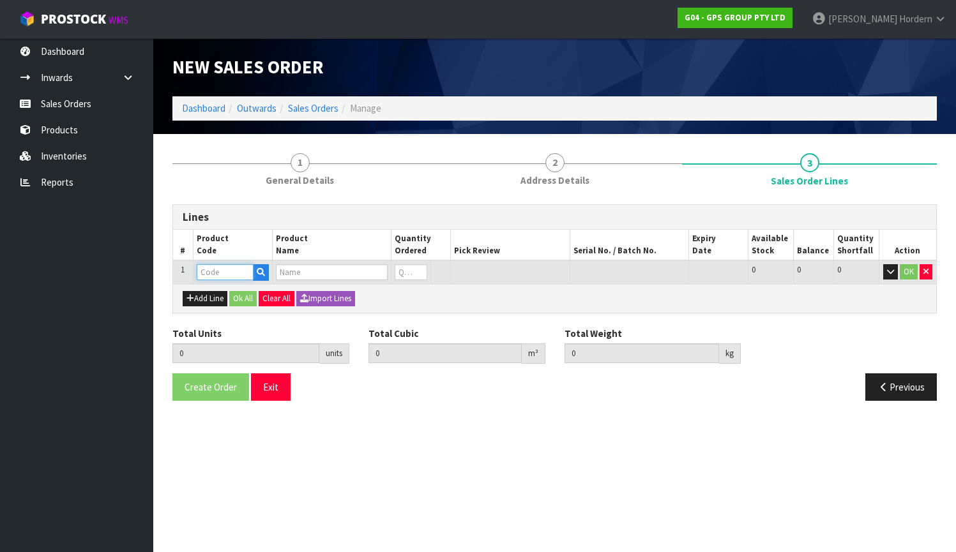
click at [218, 270] on input "text" at bounding box center [225, 272] width 57 height 16
paste input "HEN10110"
type input "HEN10110"
type input "0.000000"
type input "0.000"
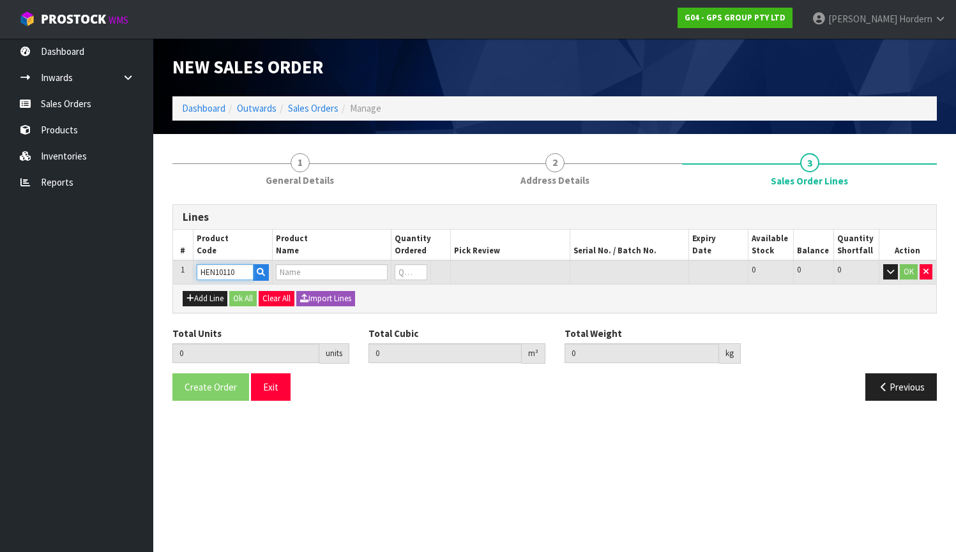
type input "BRILLIANCE SALON CAPE 2025"
type input "0"
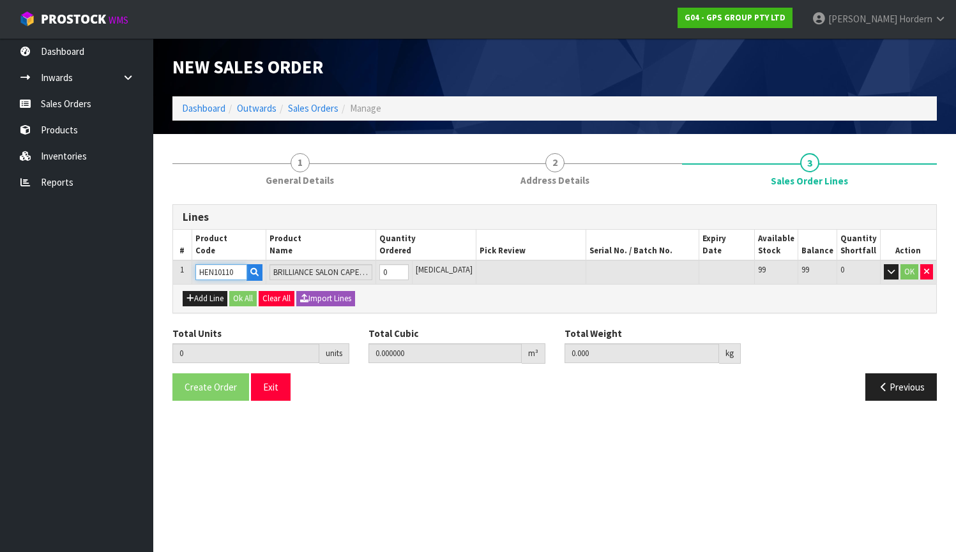
type input "HEN10110"
click at [381, 268] on tr "1 HEN10110 BRILLIANCE SALON CAPE 2025 0 [MEDICAL_DATA] 99 99 0 OK" at bounding box center [554, 273] width 763 height 24
type input "9"
type input "0.014256"
type input "1.8"
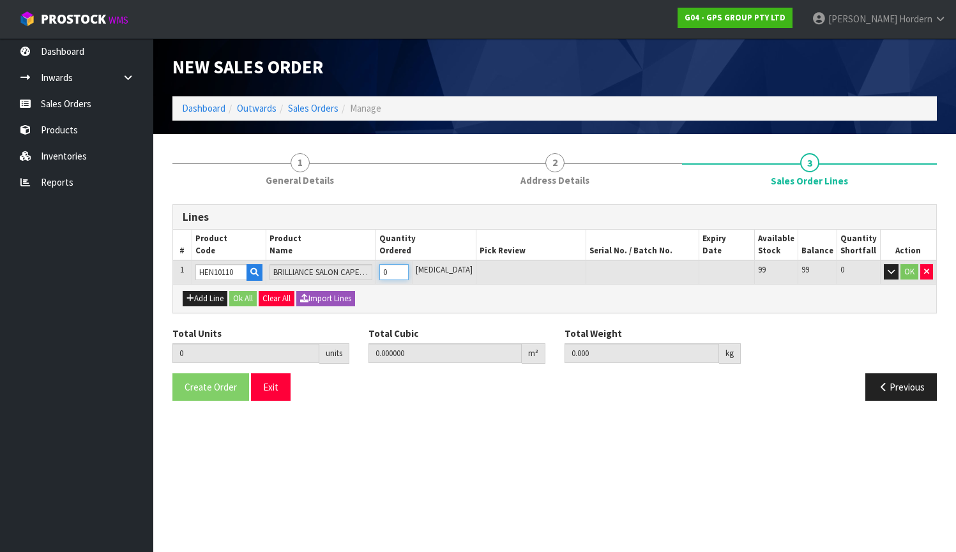
type input "9"
type input "99"
type input "0.07128"
type input "21.15"
type input "99"
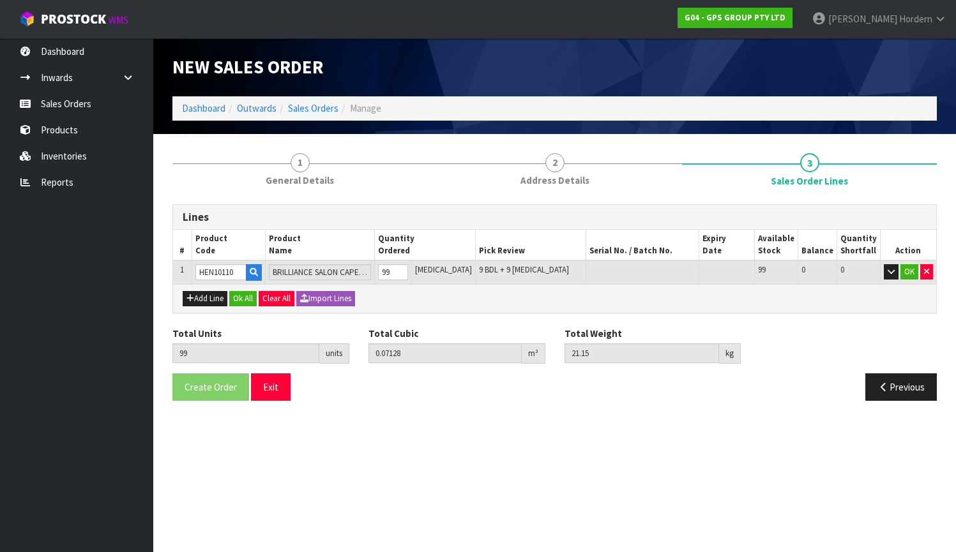
click at [535, 301] on div "Add Line Ok All Clear All Import Lines" at bounding box center [554, 298] width 763 height 29
click at [855, 269] on button "OK" at bounding box center [909, 271] width 18 height 15
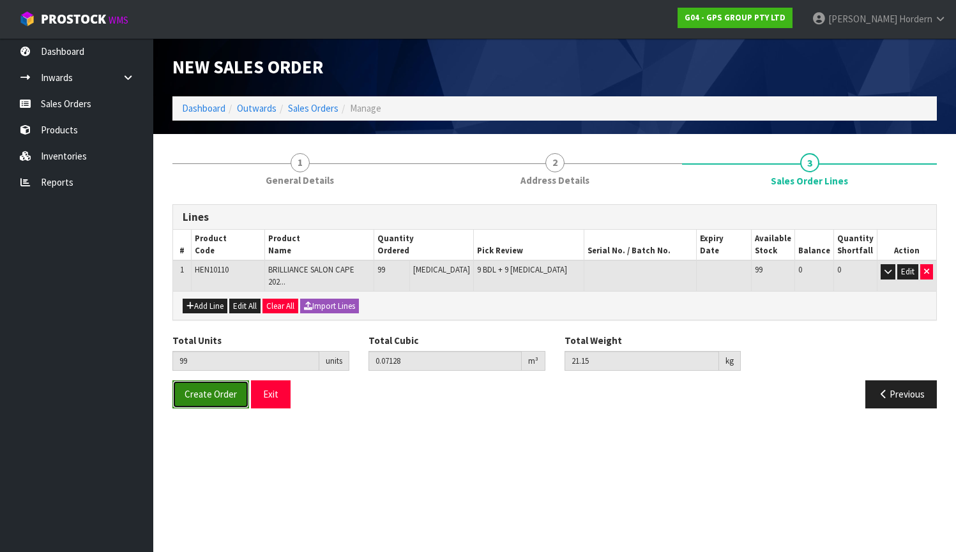
click at [207, 388] on span "Create Order" at bounding box center [211, 394] width 52 height 12
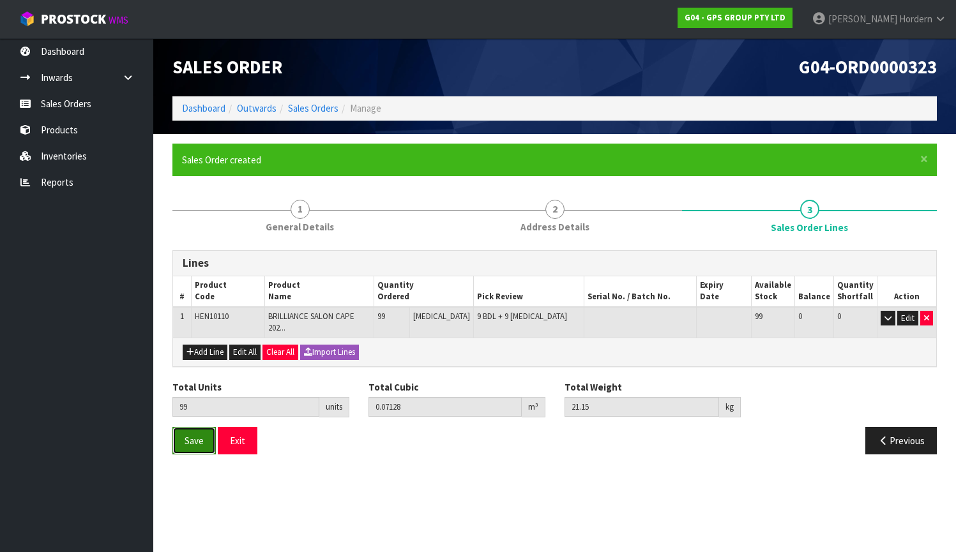
click at [195, 435] on span "Save" at bounding box center [194, 441] width 19 height 12
click at [238, 436] on button "Exit" at bounding box center [238, 440] width 40 height 27
